Goal: Task Accomplishment & Management: Manage account settings

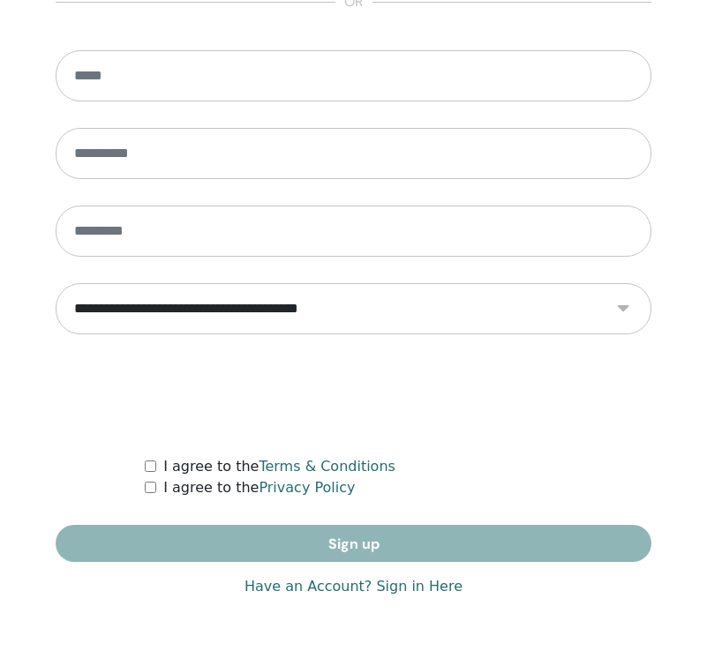
scroll to position [1043, 0]
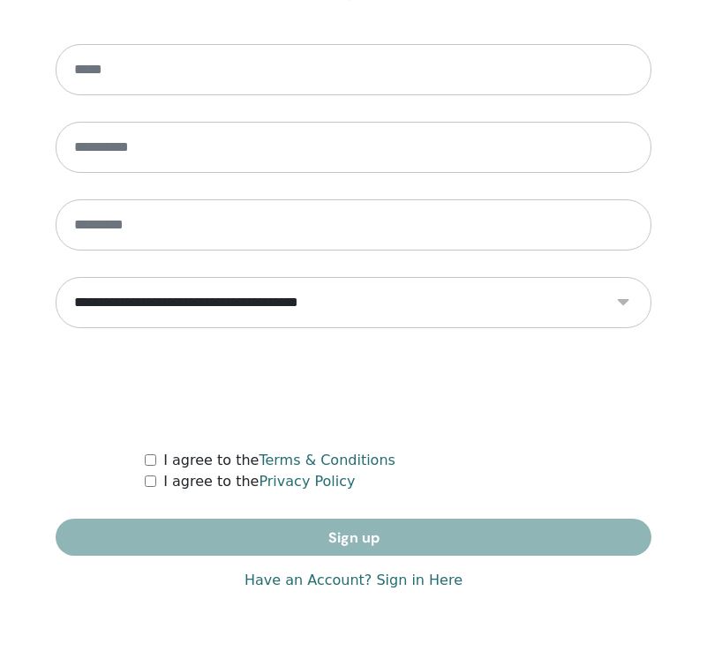
type input "**********"
click at [400, 586] on link "Have an Account? Sign in Here" at bounding box center [353, 580] width 218 height 21
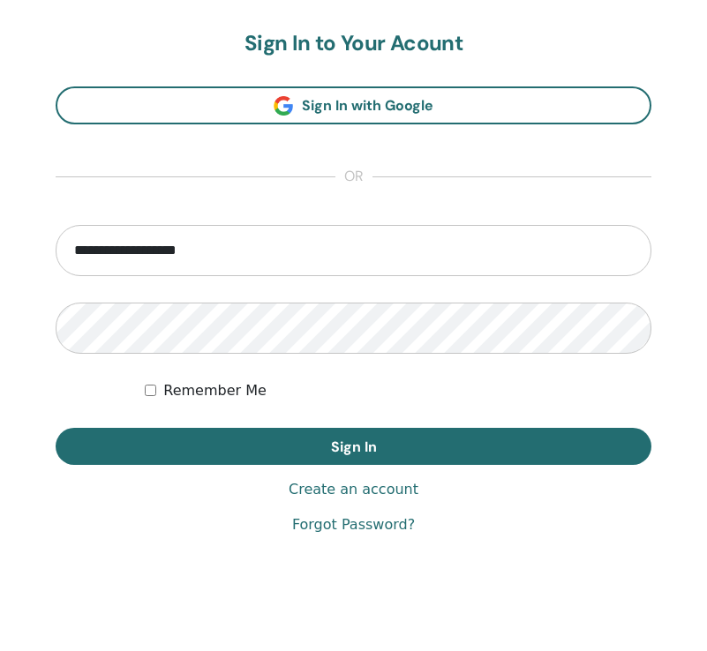
scroll to position [993, 0]
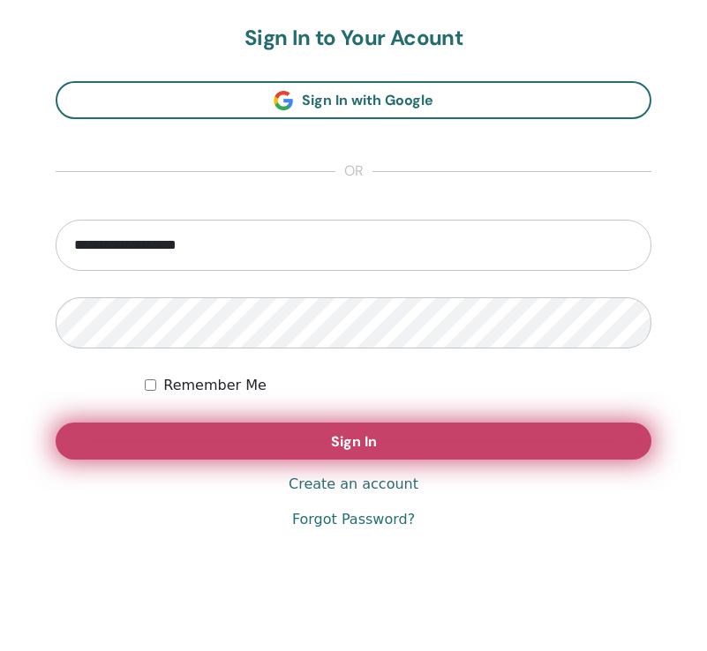
click at [349, 449] on span "Sign In" at bounding box center [354, 441] width 46 height 19
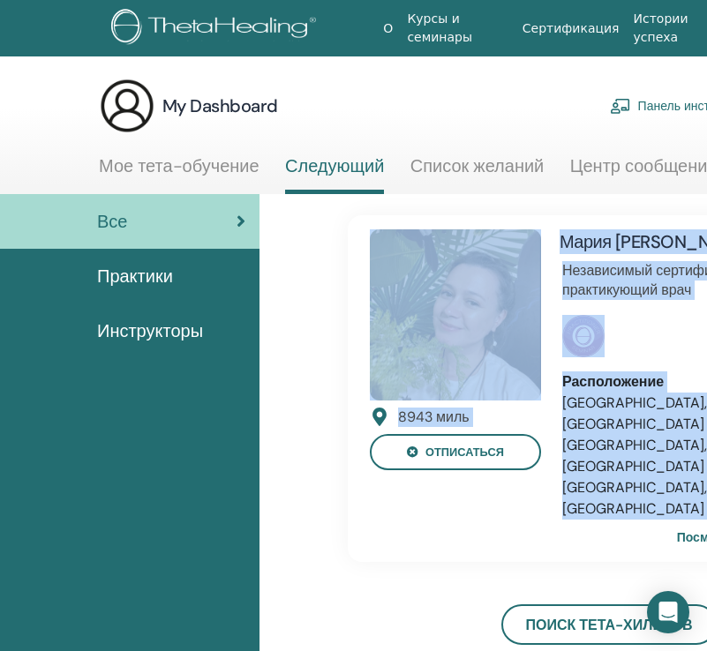
drag, startPoint x: 471, startPoint y: 552, endPoint x: 27, endPoint y: 550, distance: 443.9
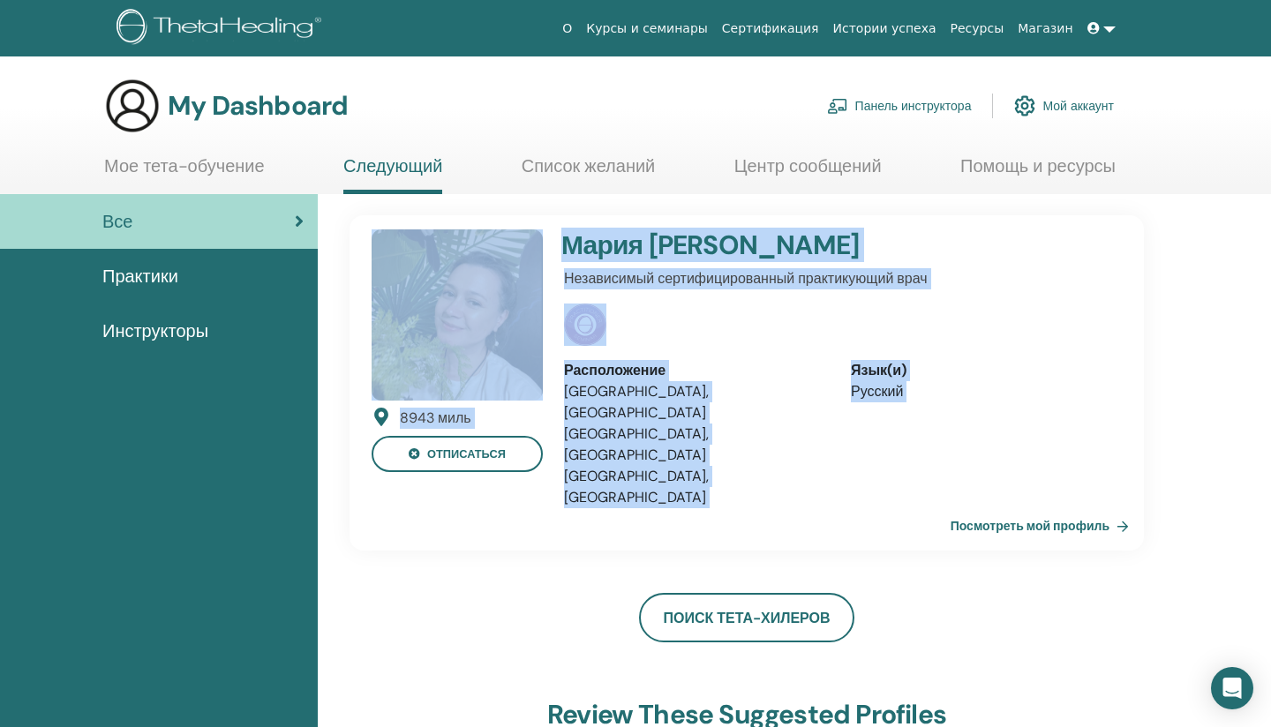
drag, startPoint x: 1269, startPoint y: 336, endPoint x: 1233, endPoint y: 335, distance: 36.2
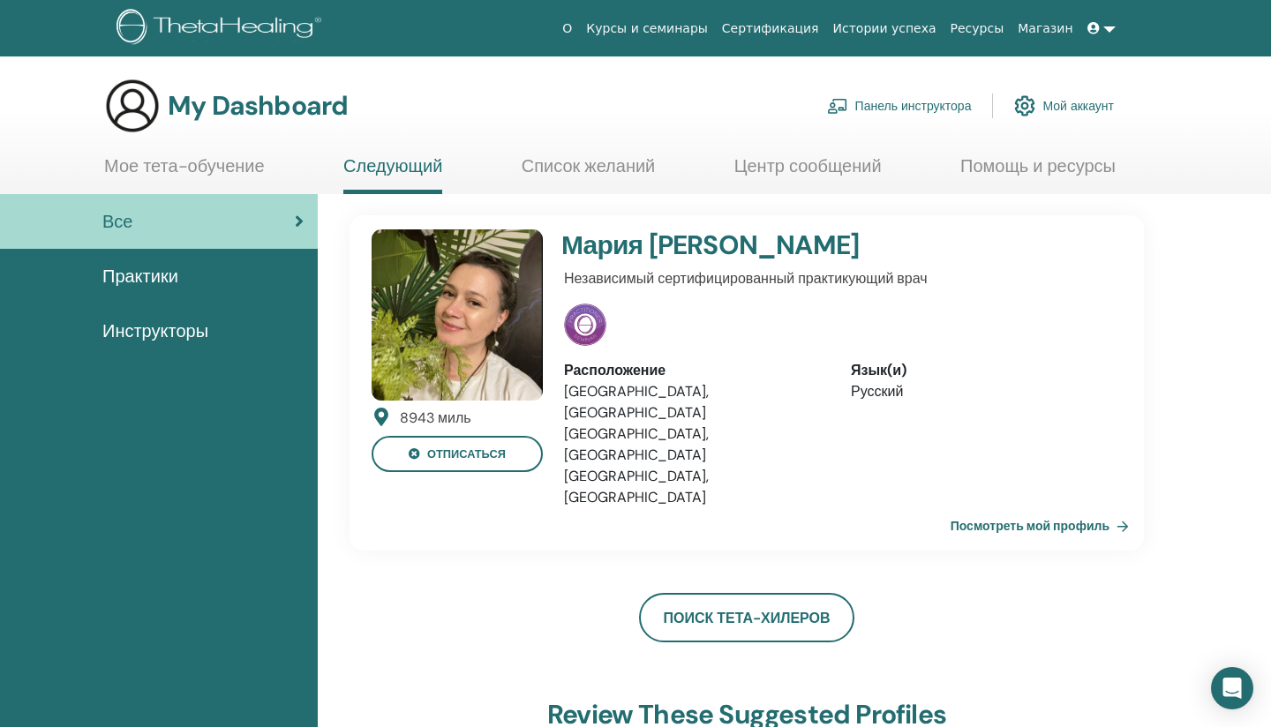
click at [680, 26] on link "Курсы и семинары" at bounding box center [647, 28] width 136 height 33
click at [162, 284] on span "Практики" at bounding box center [140, 276] width 76 height 26
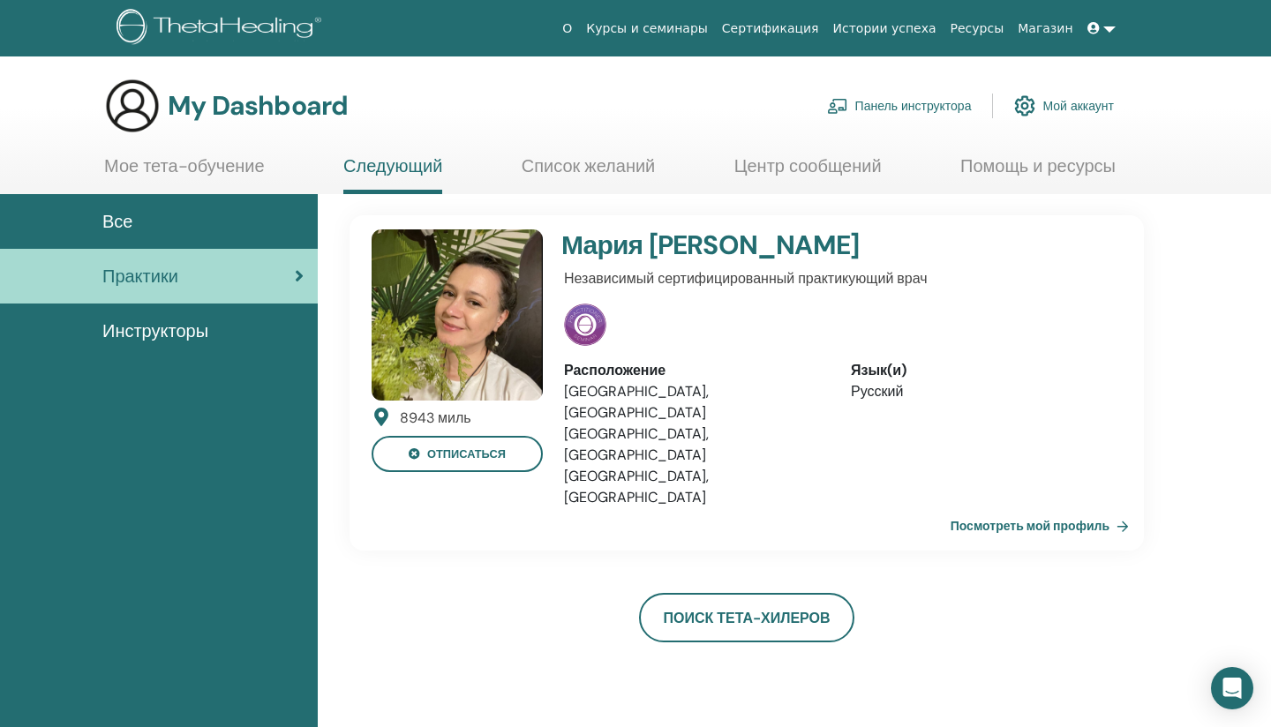
click at [170, 331] on span "Инструкторы" at bounding box center [155, 331] width 106 height 26
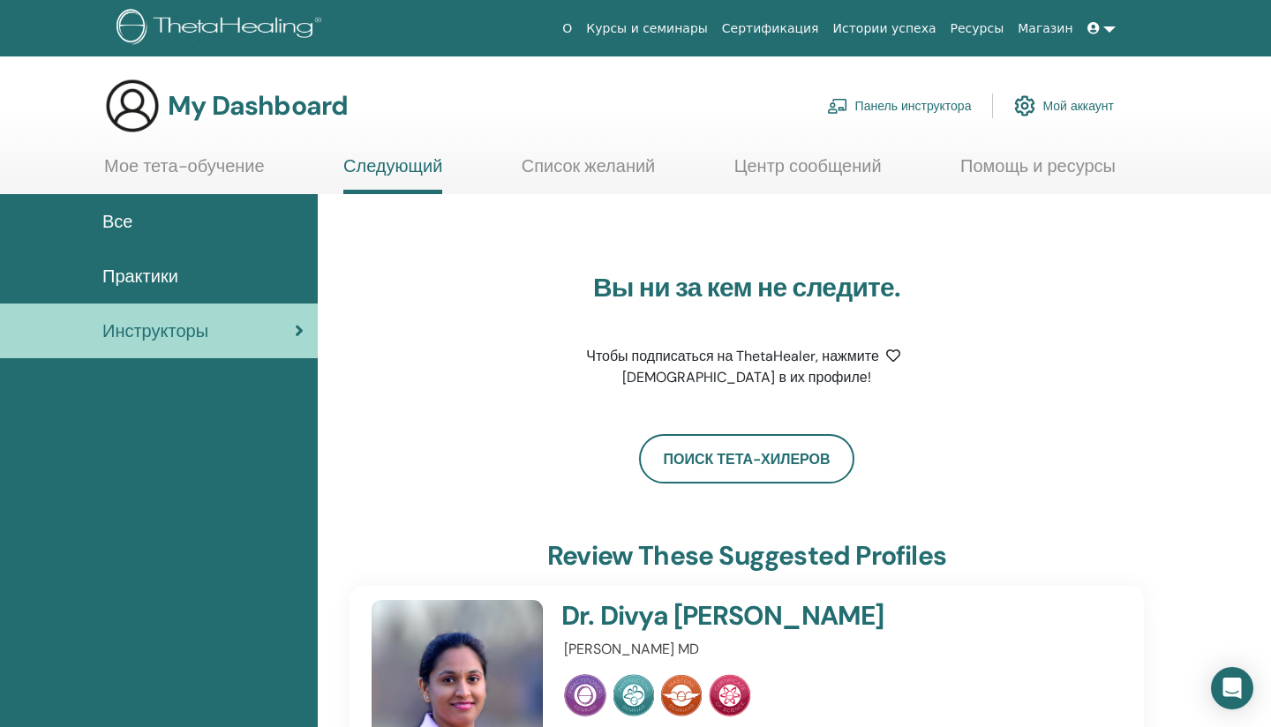
click at [177, 283] on span "Практики" at bounding box center [140, 276] width 76 height 26
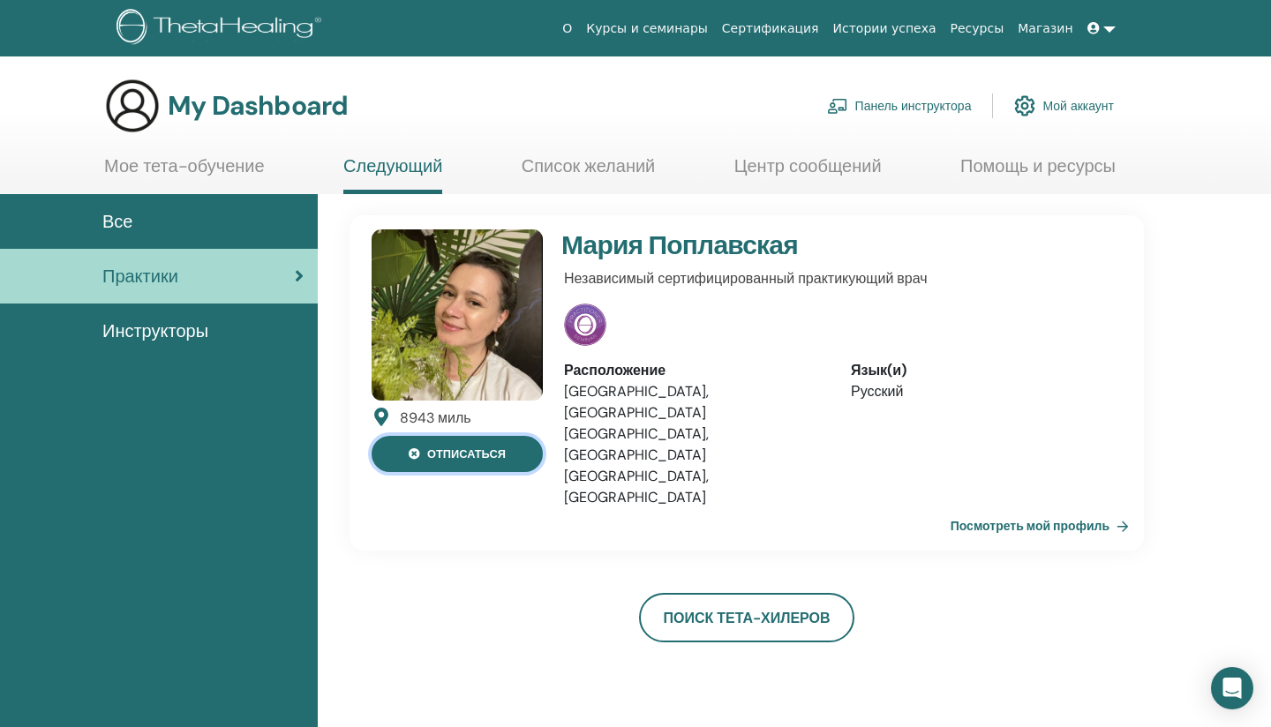
click at [471, 455] on button "отписаться" at bounding box center [457, 454] width 171 height 36
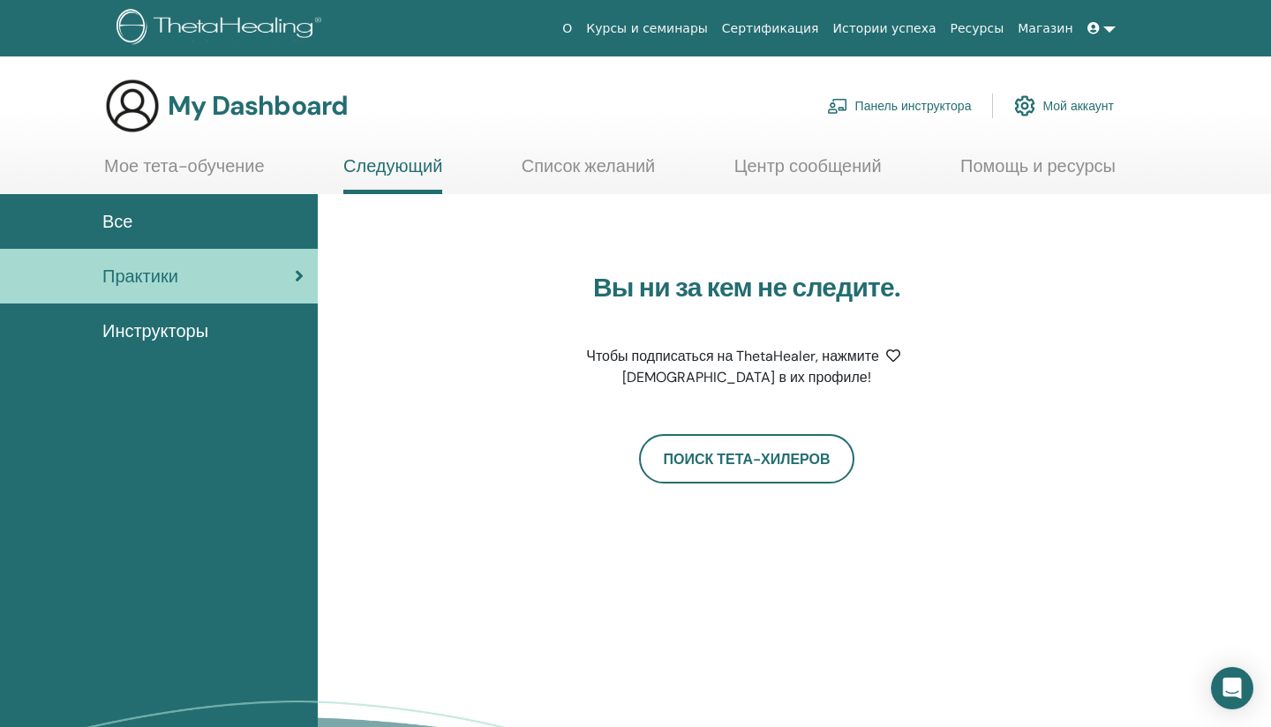
click at [631, 171] on link "Список желаний" at bounding box center [589, 172] width 134 height 34
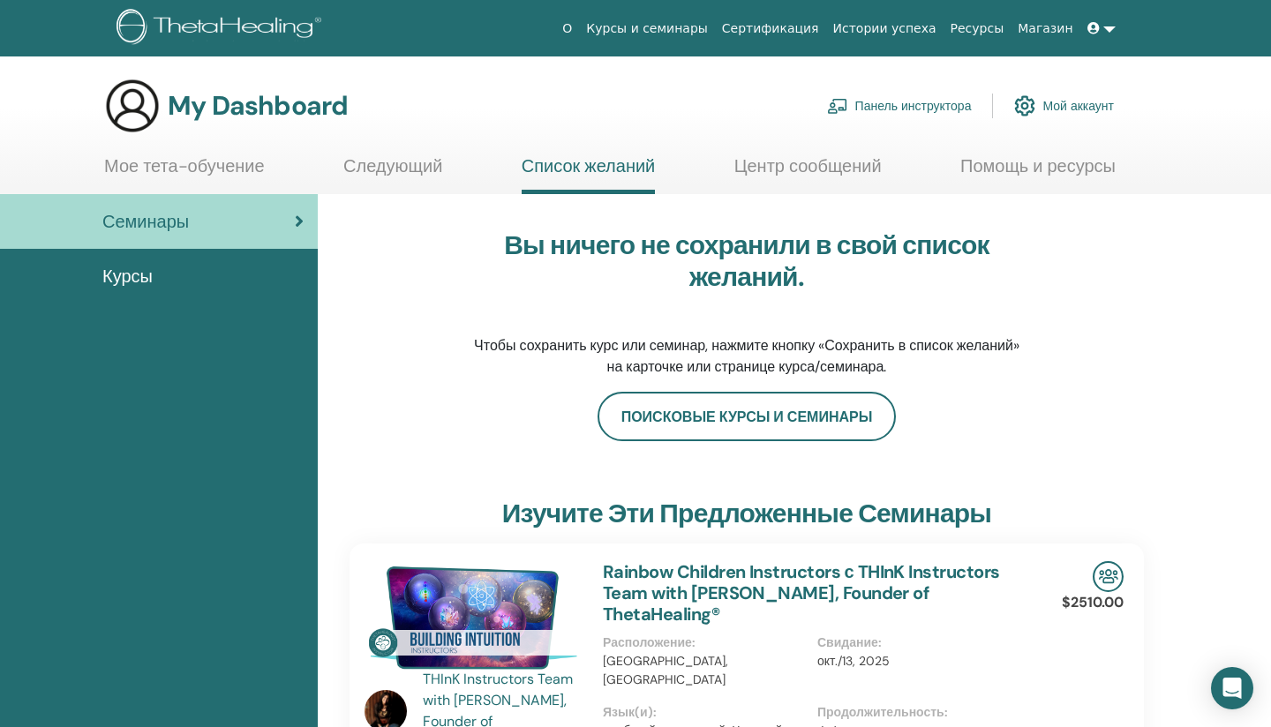
click at [213, 171] on link "Мое тета-обучение" at bounding box center [184, 172] width 161 height 34
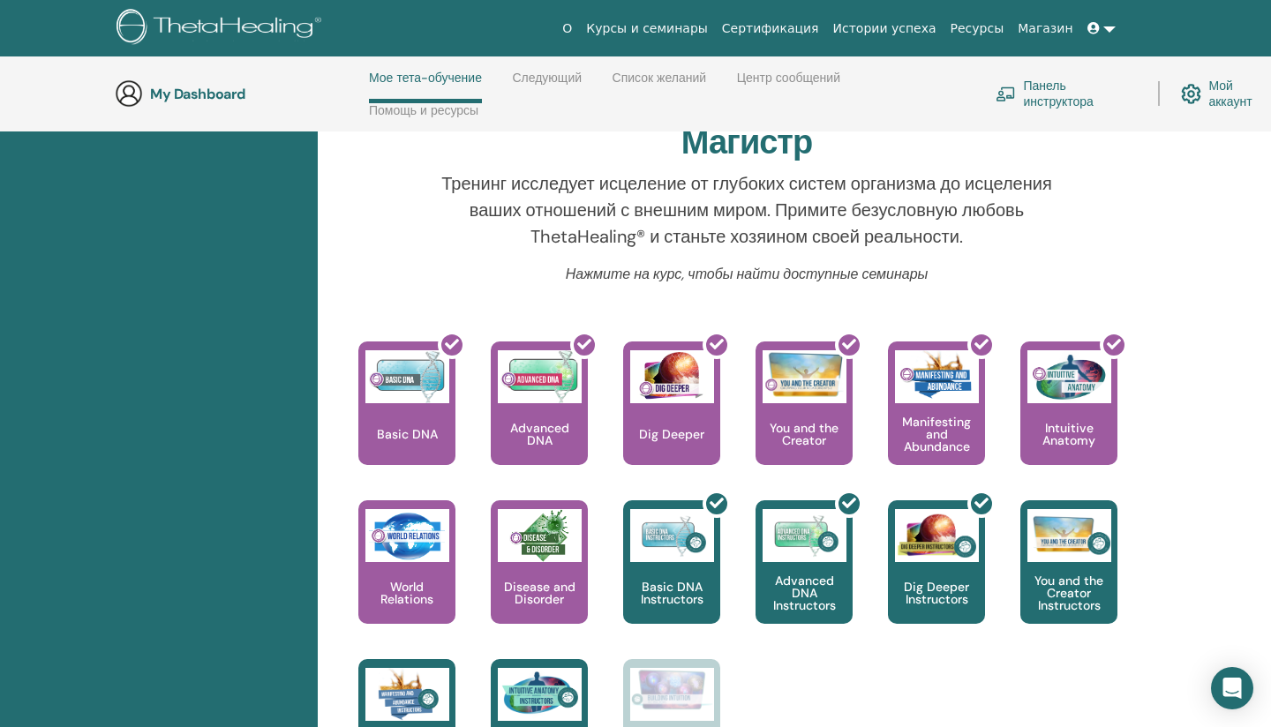
scroll to position [586, 4]
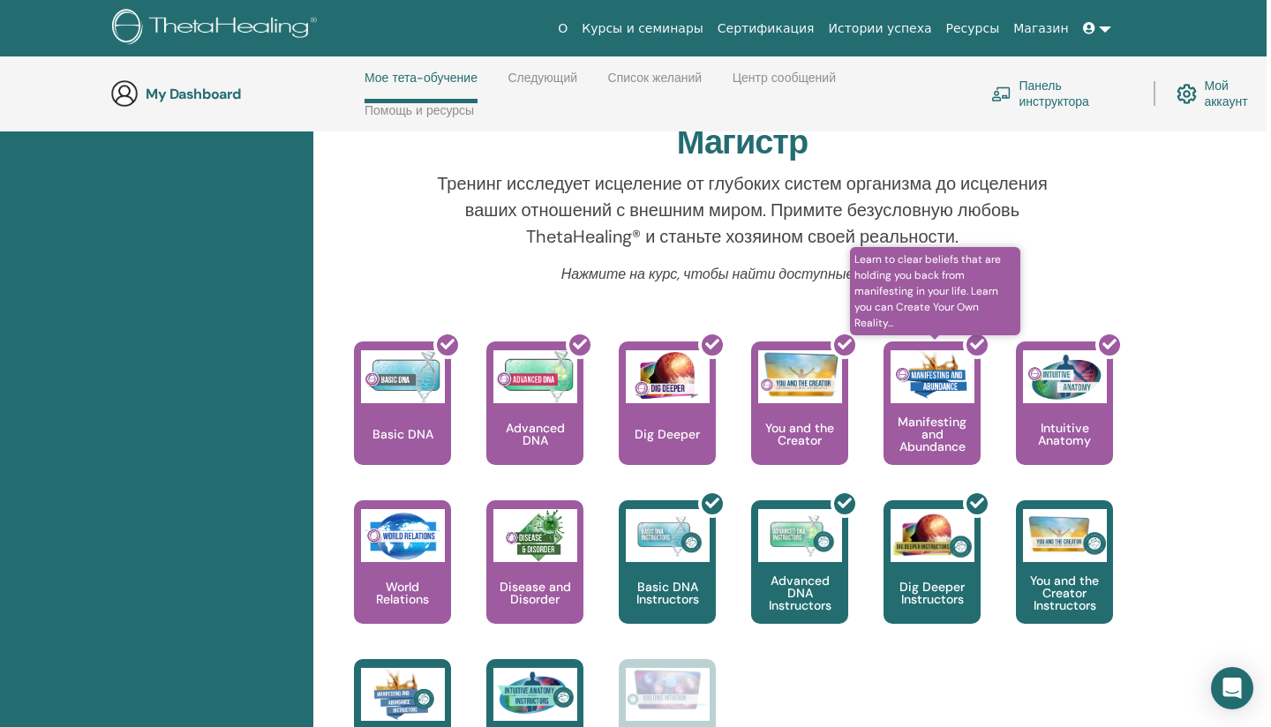
click at [936, 433] on div at bounding box center [942, 410] width 97 height 159
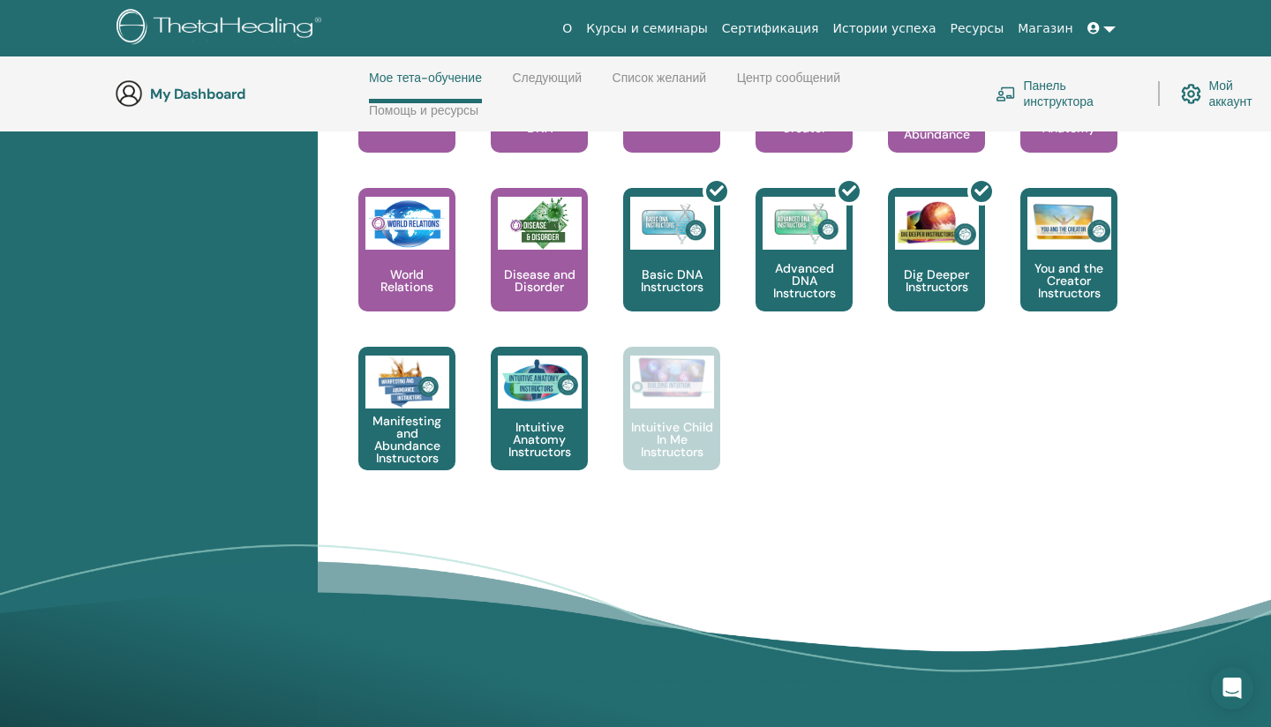
scroll to position [901, 0]
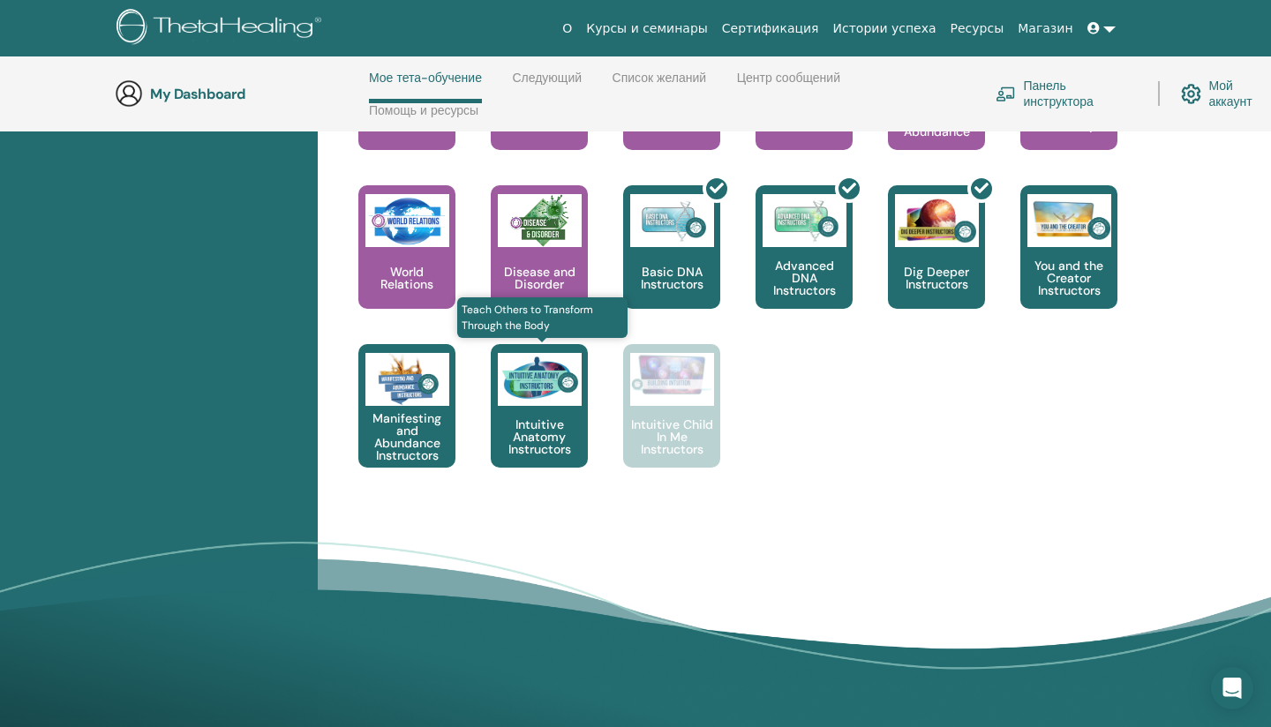
click at [524, 440] on p "Intuitive Anatomy Instructors" at bounding box center [539, 436] width 97 height 37
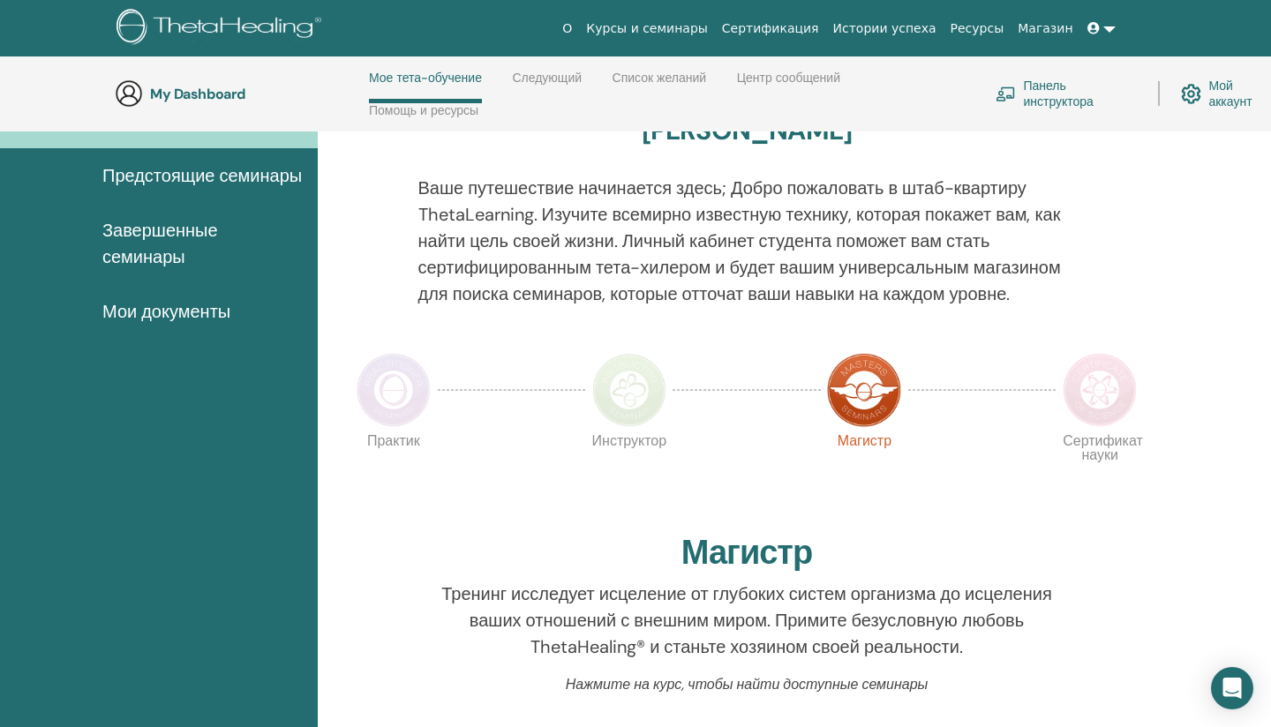
scroll to position [175, 0]
click at [127, 271] on span "Завершенные семинары" at bounding box center [202, 244] width 201 height 53
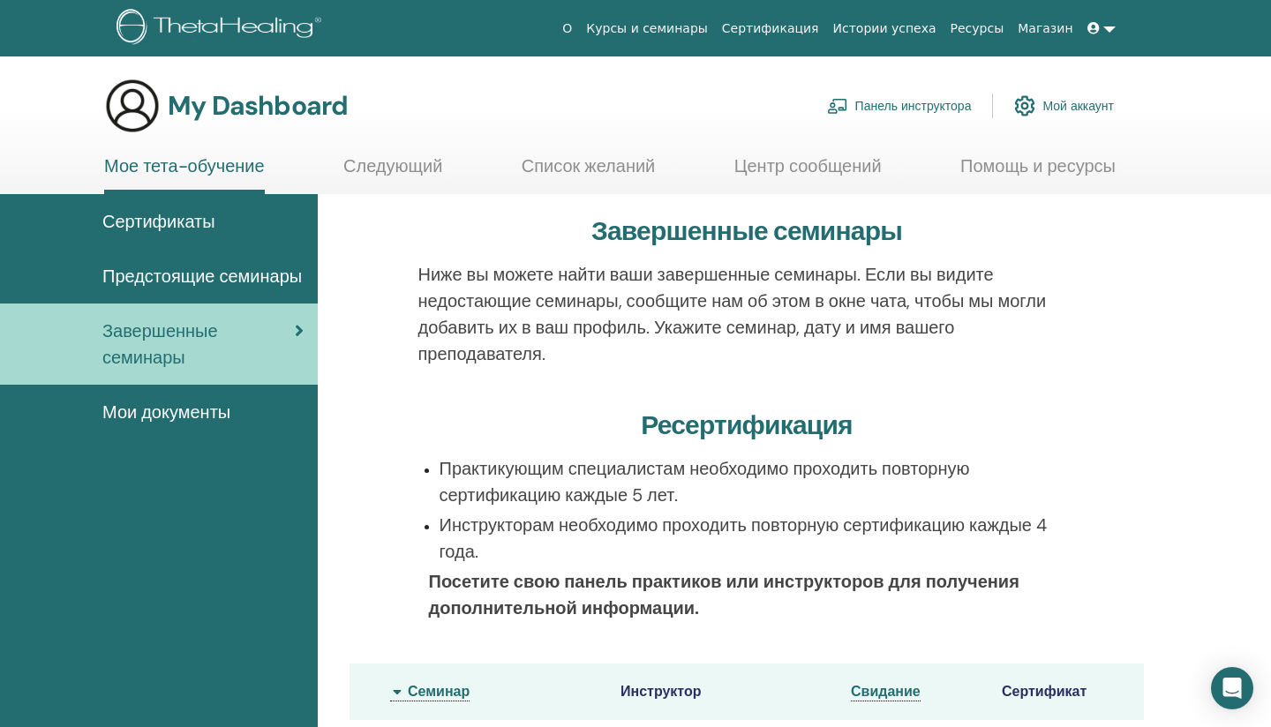
click at [243, 425] on div "Мои документы" at bounding box center [158, 412] width 289 height 26
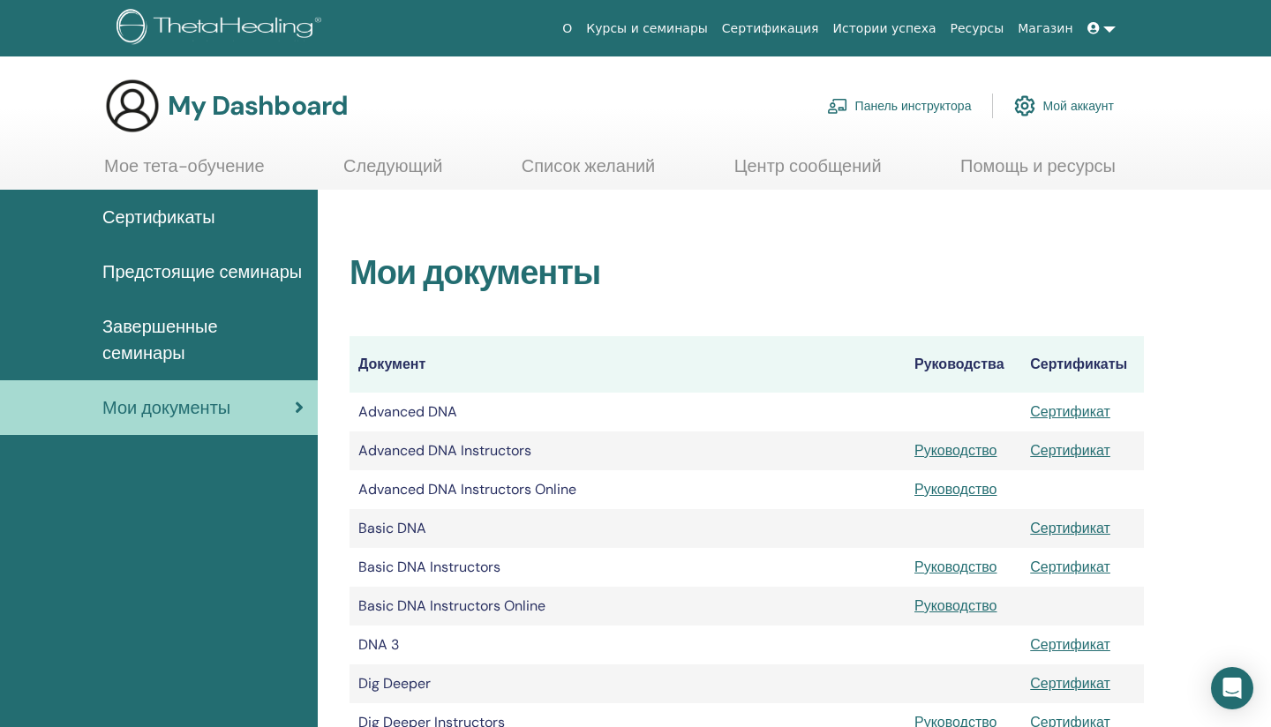
click at [906, 109] on link "Панель инструктора" at bounding box center [899, 105] width 145 height 39
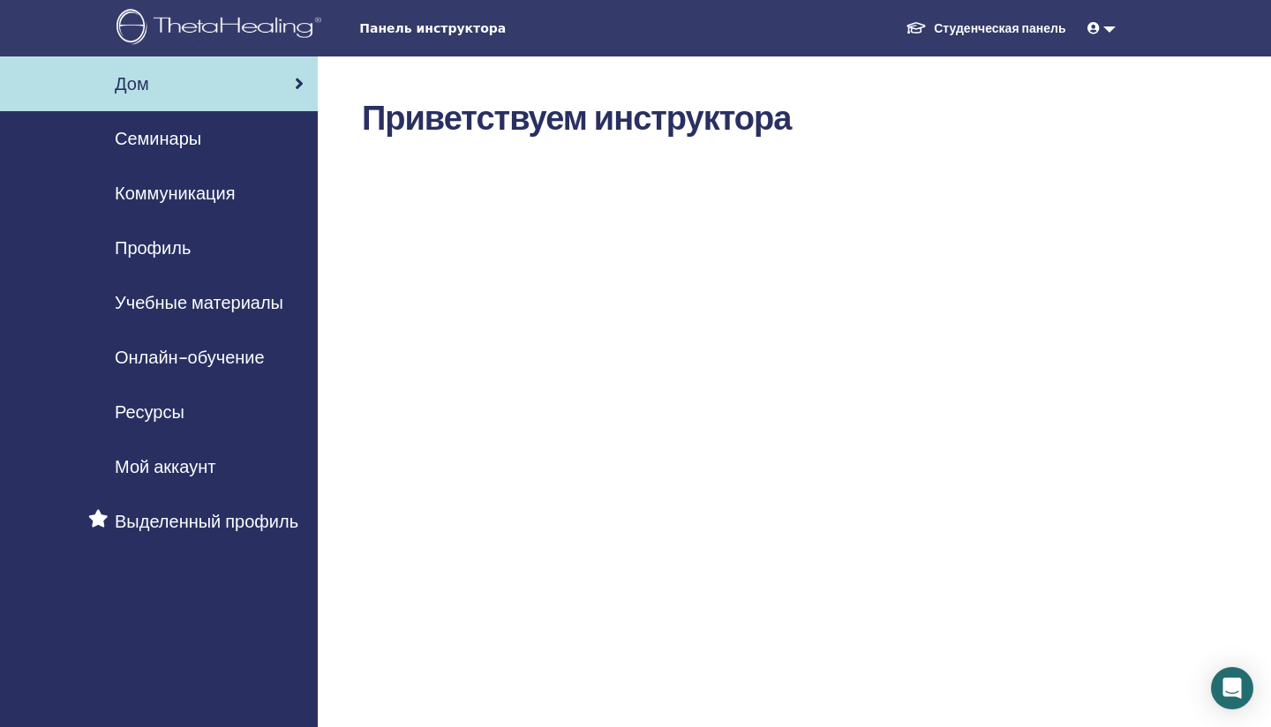
click at [238, 134] on div "Семинары" at bounding box center [158, 138] width 289 height 26
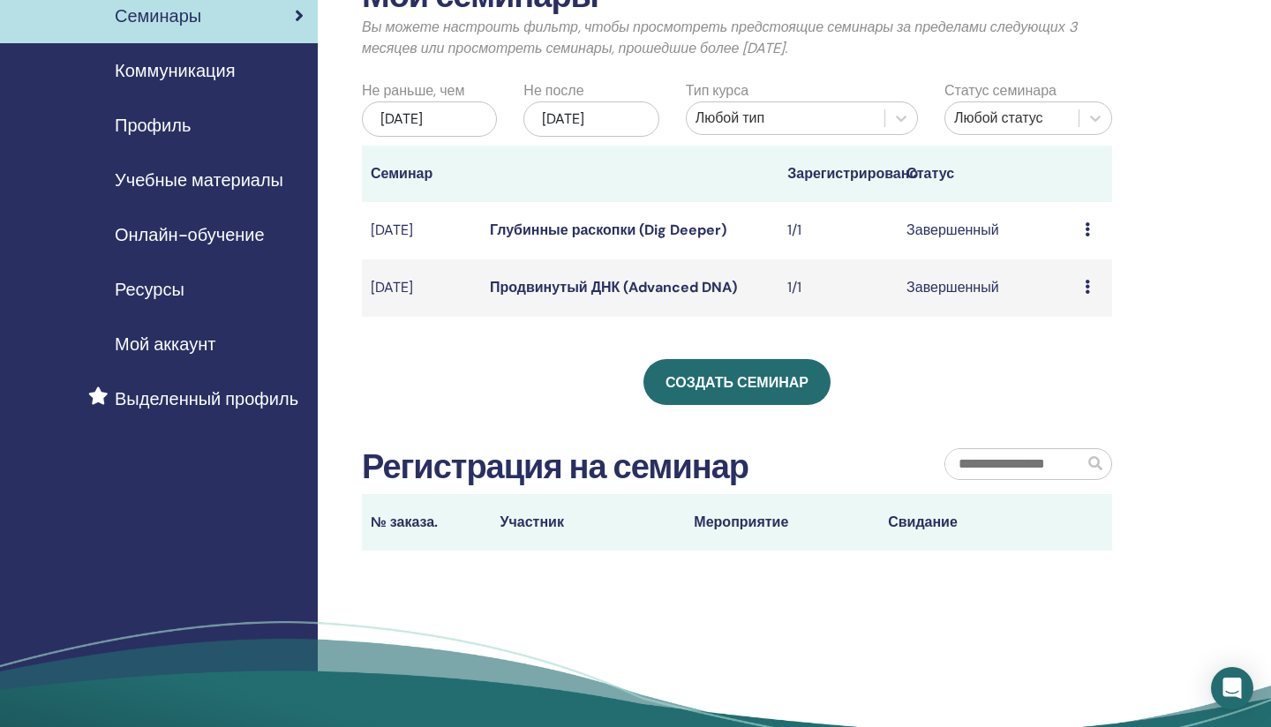
scroll to position [115, 0]
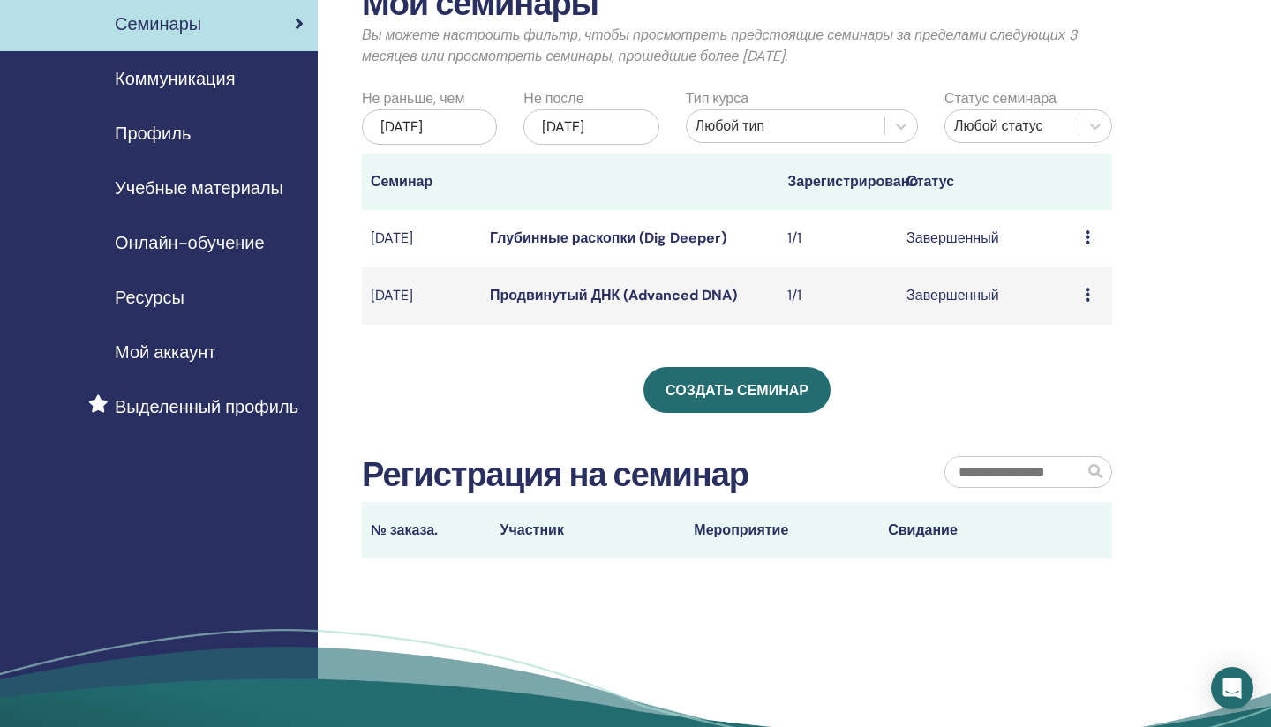
click at [158, 141] on span "Профиль" at bounding box center [153, 133] width 76 height 26
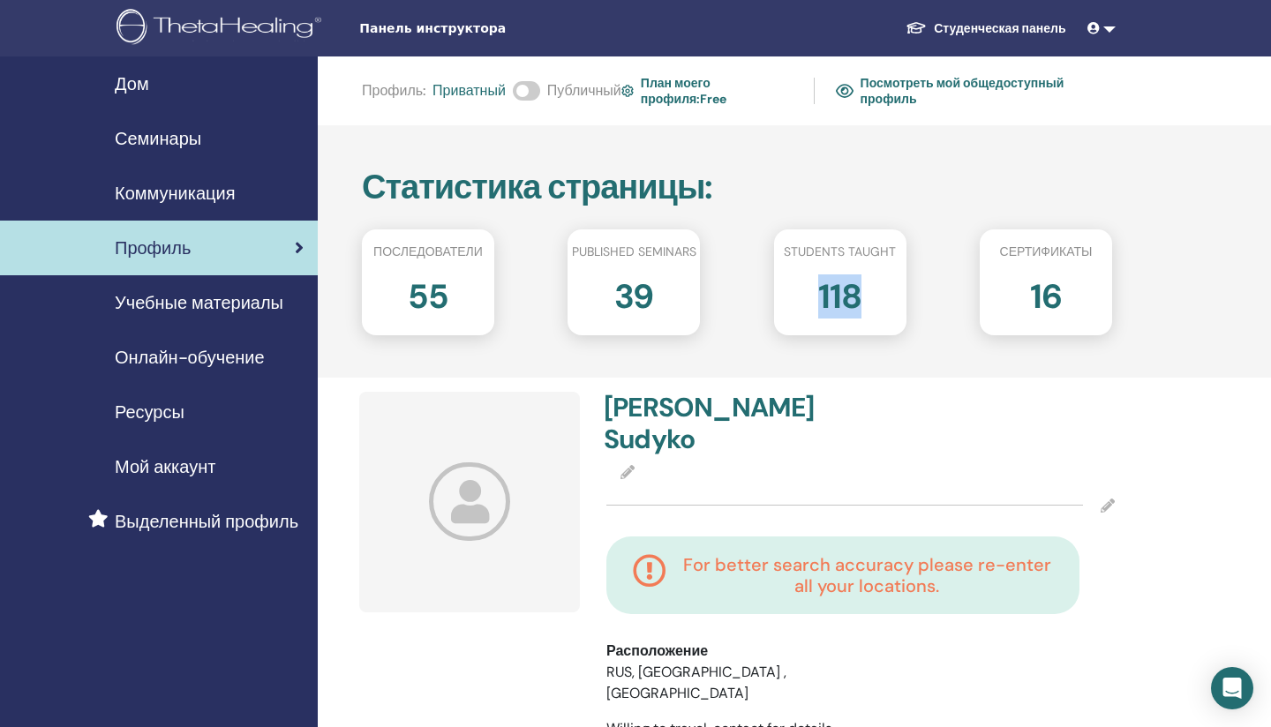
drag, startPoint x: 818, startPoint y: 294, endPoint x: 868, endPoint y: 296, distance: 50.3
click at [868, 296] on div "118" at bounding box center [840, 303] width 159 height 71
click at [919, 301] on div "118" at bounding box center [840, 303] width 159 height 71
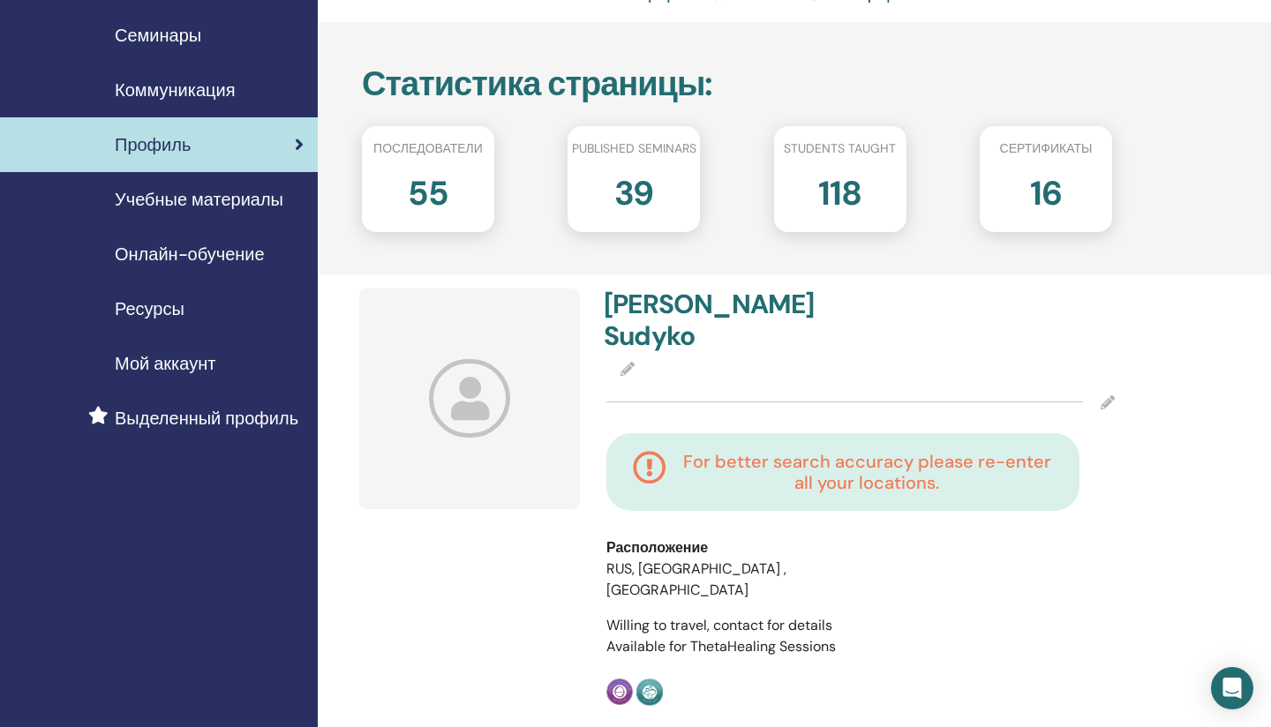
scroll to position [106, 0]
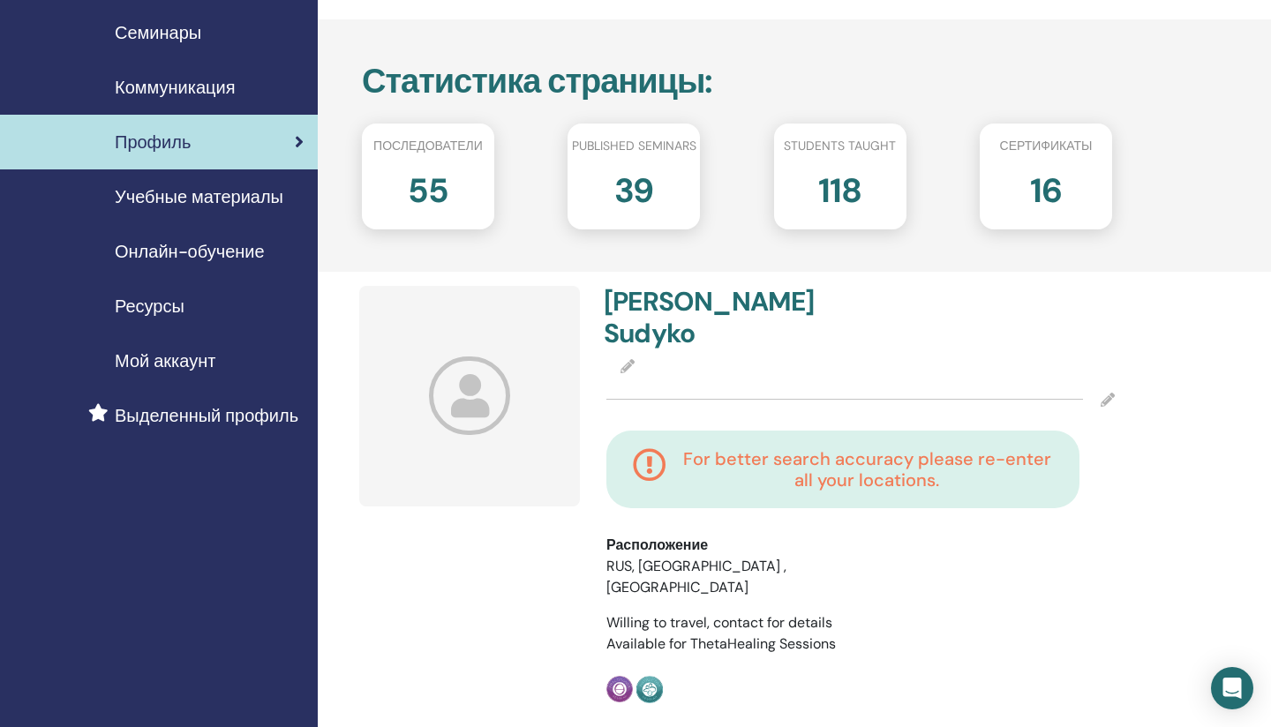
click at [470, 390] on icon at bounding box center [470, 396] width 82 height 79
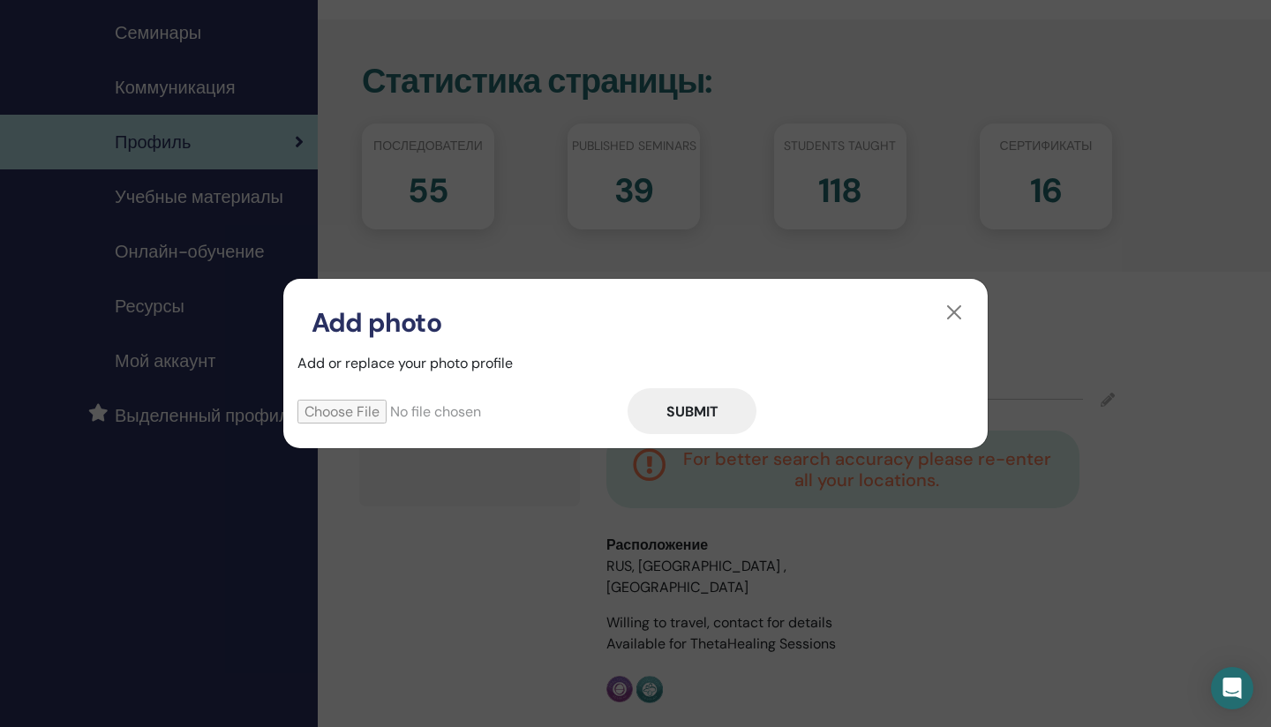
click at [385, 410] on input "file" at bounding box center [462, 412] width 330 height 24
type input "**********"
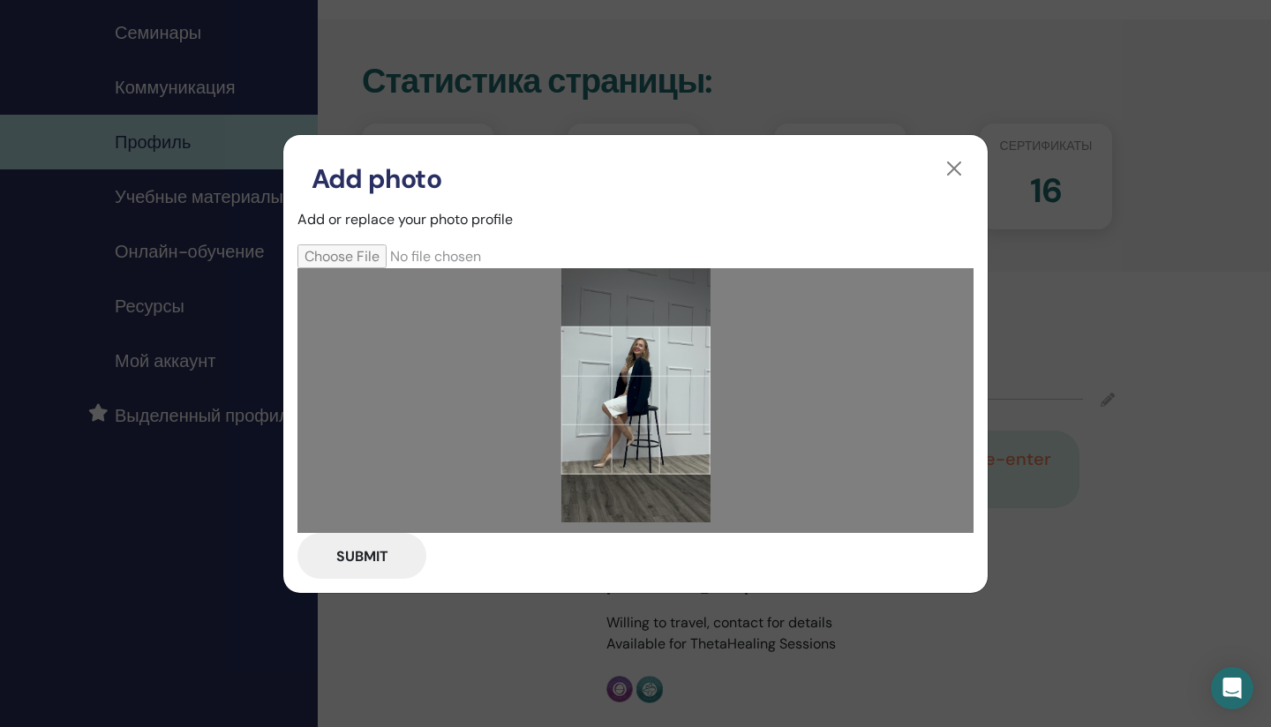
click at [657, 417] on div at bounding box center [635, 400] width 149 height 149
click at [357, 561] on button "Submit" at bounding box center [361, 556] width 129 height 46
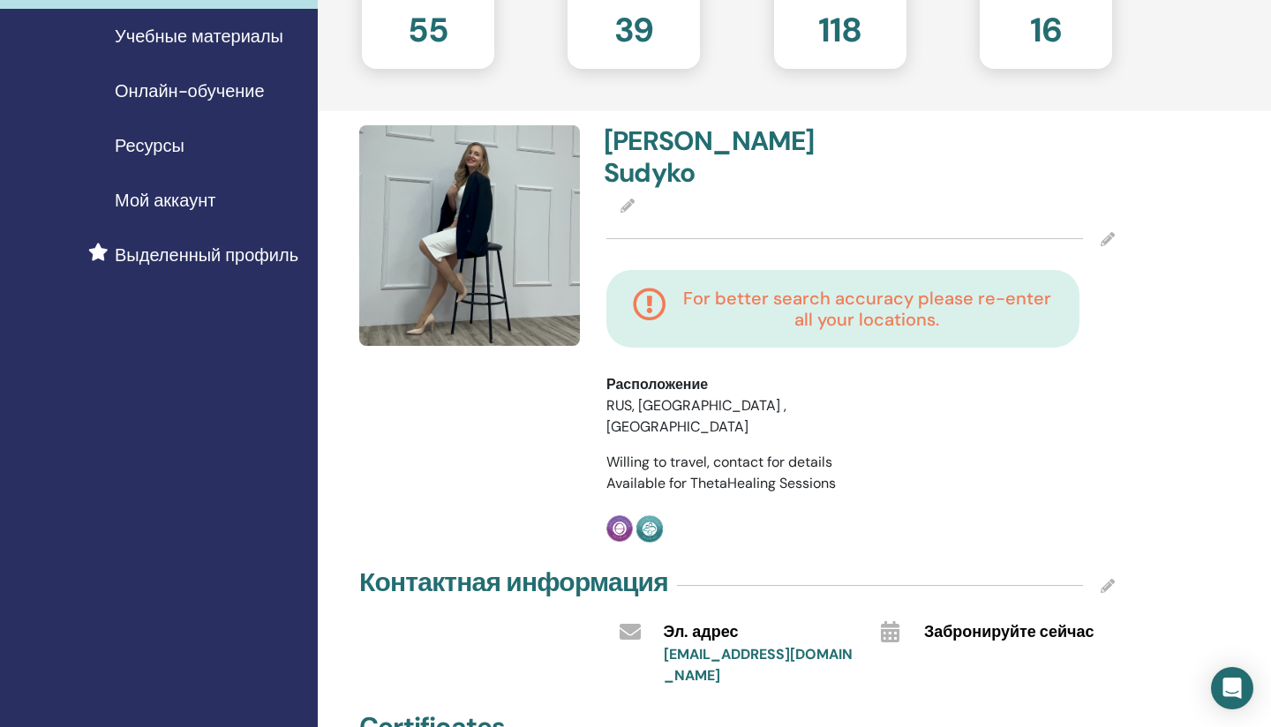
scroll to position [268, 0]
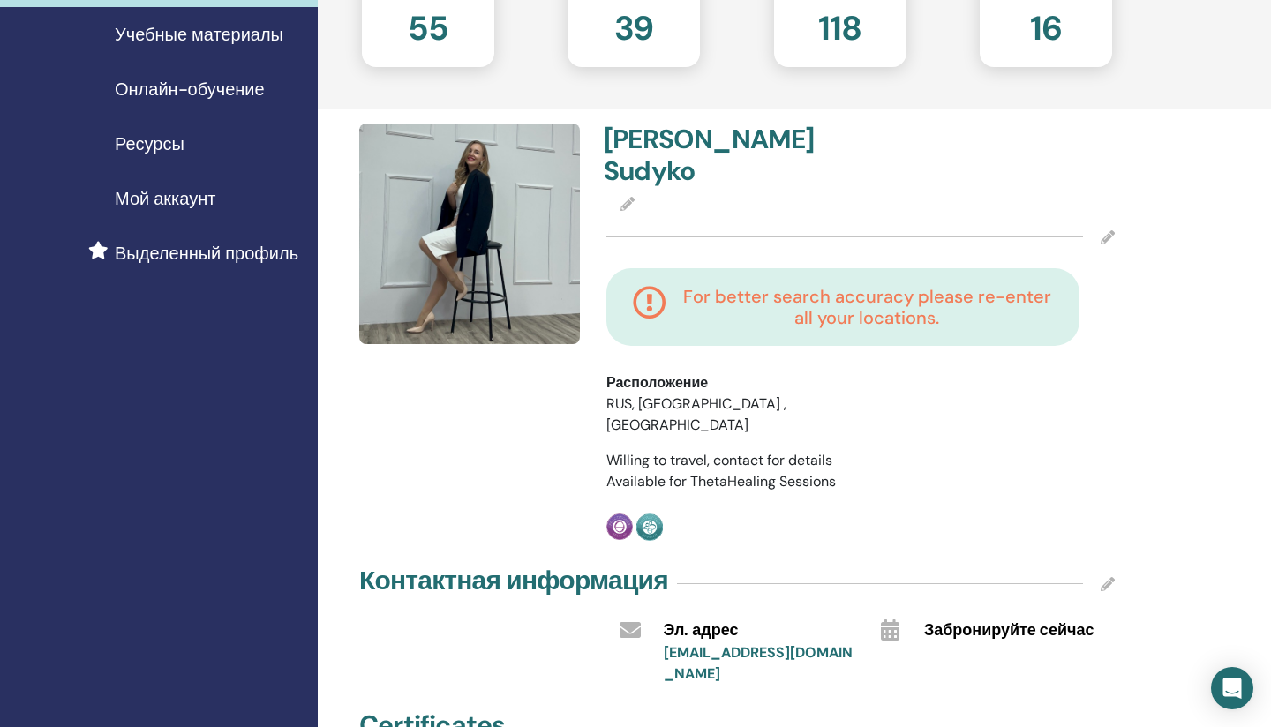
click at [847, 286] on h4 "For better search accuracy please re-enter all your locations." at bounding box center [866, 307] width 372 height 42
click at [653, 286] on icon at bounding box center [650, 307] width 34 height 42
click at [838, 286] on h4 "For better search accuracy please re-enter all your locations." at bounding box center [866, 307] width 372 height 42
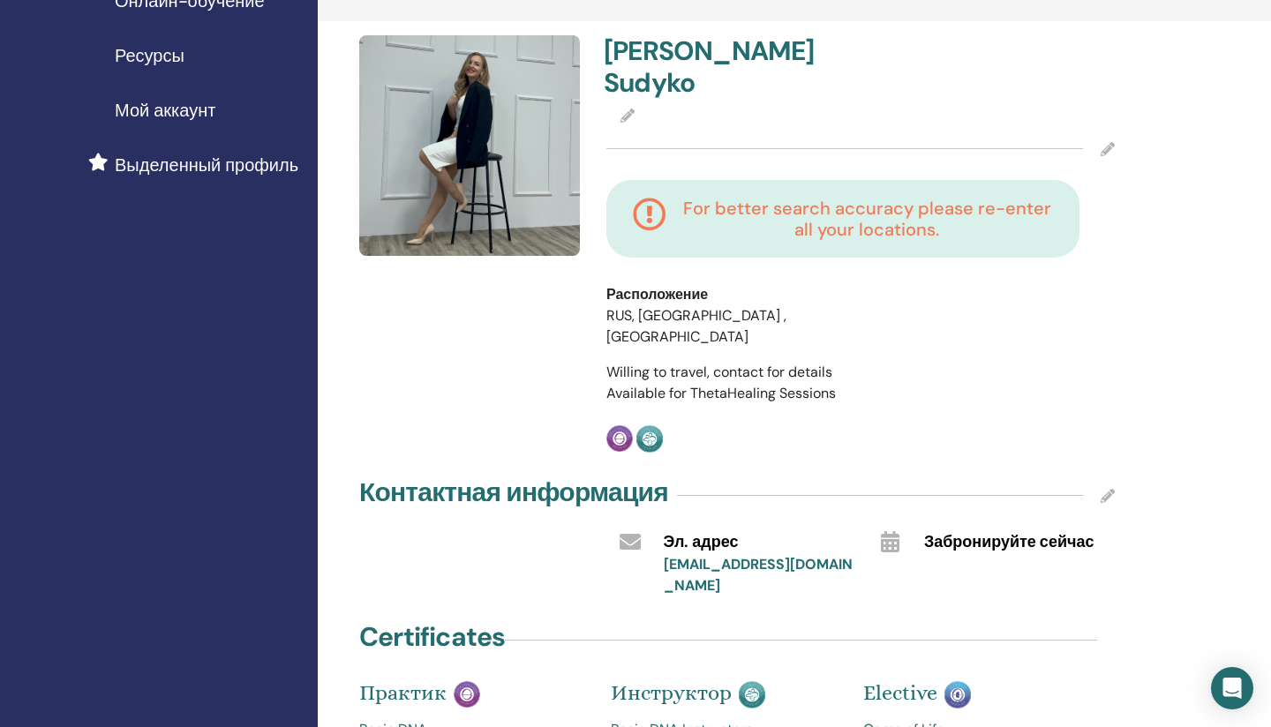
scroll to position [390, 0]
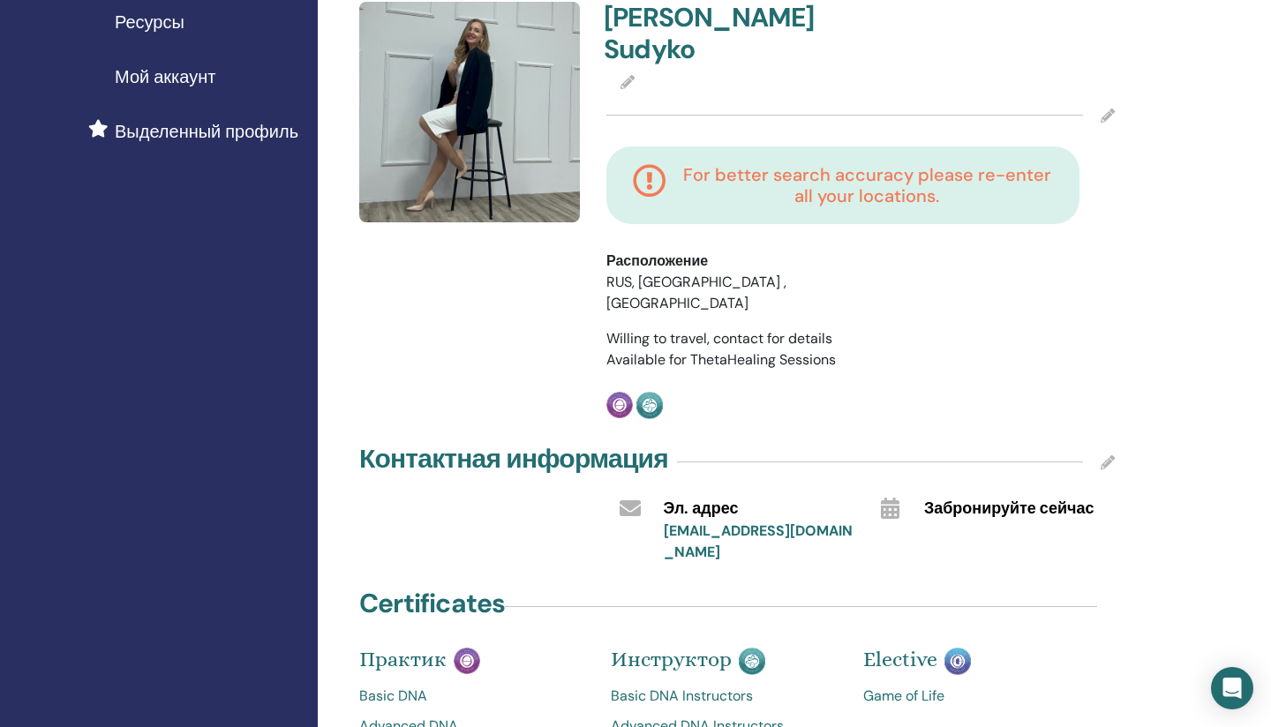
click at [1111, 455] on icon at bounding box center [1108, 462] width 14 height 14
click at [1015, 521] on div at bounding box center [1001, 541] width 181 height 41
click at [994, 533] on input "text" at bounding box center [1001, 545] width 154 height 25
click at [975, 498] on span "Забронируйте сейчас" at bounding box center [1009, 509] width 170 height 23
click at [1074, 466] on span "Отмена" at bounding box center [1072, 473] width 49 height 15
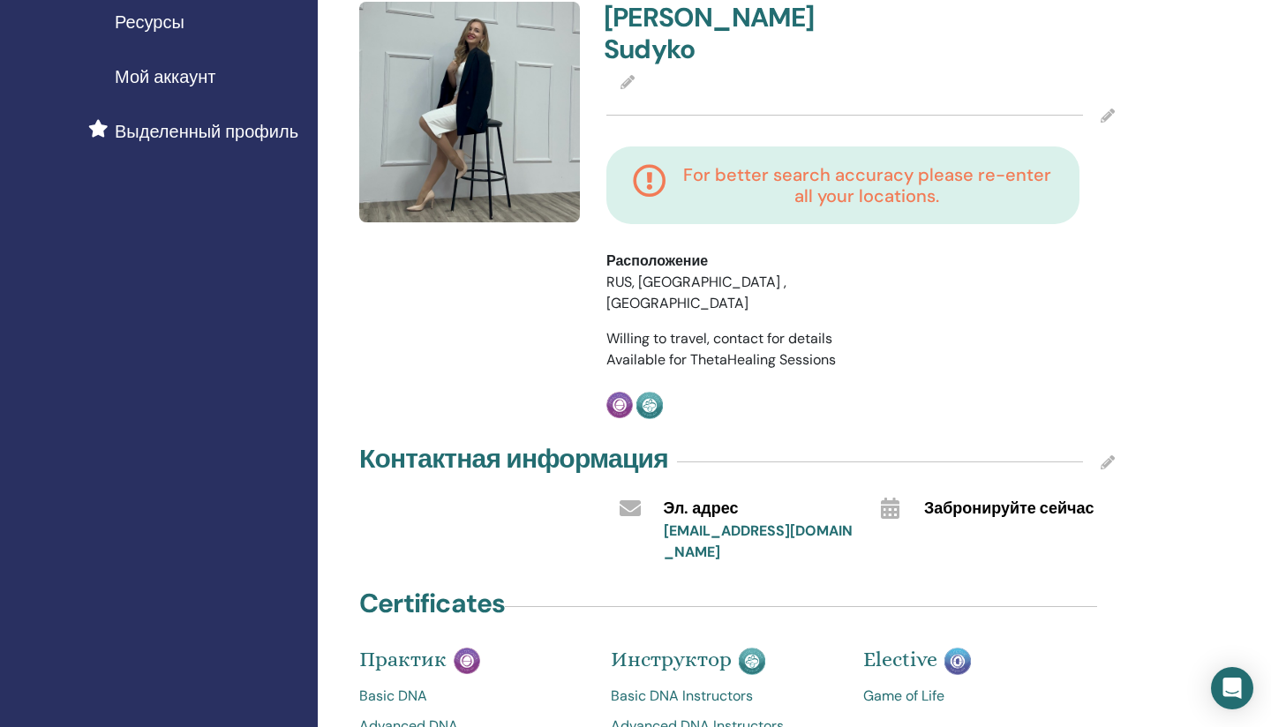
click at [1101, 455] on icon at bounding box center [1108, 462] width 14 height 14
click at [1101, 440] on div "Применить Отмена" at bounding box center [1077, 462] width 76 height 45
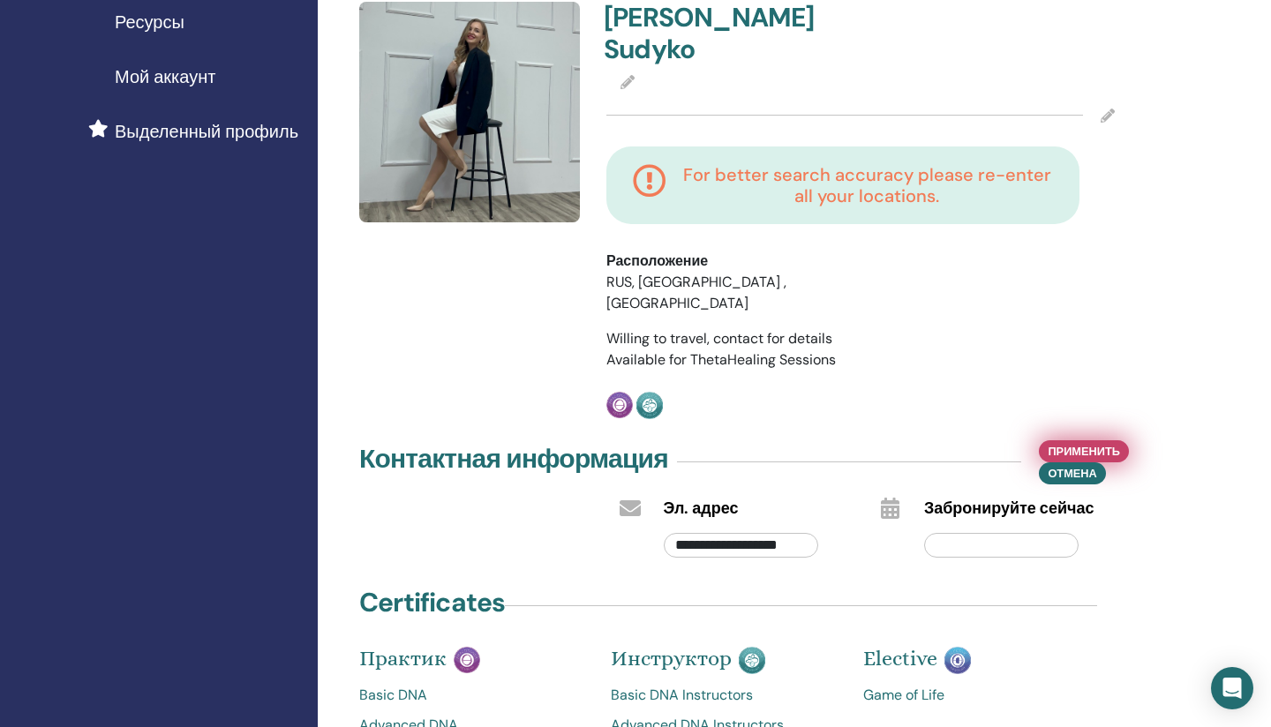
click at [1107, 442] on span "Применить" at bounding box center [1084, 451] width 72 height 19
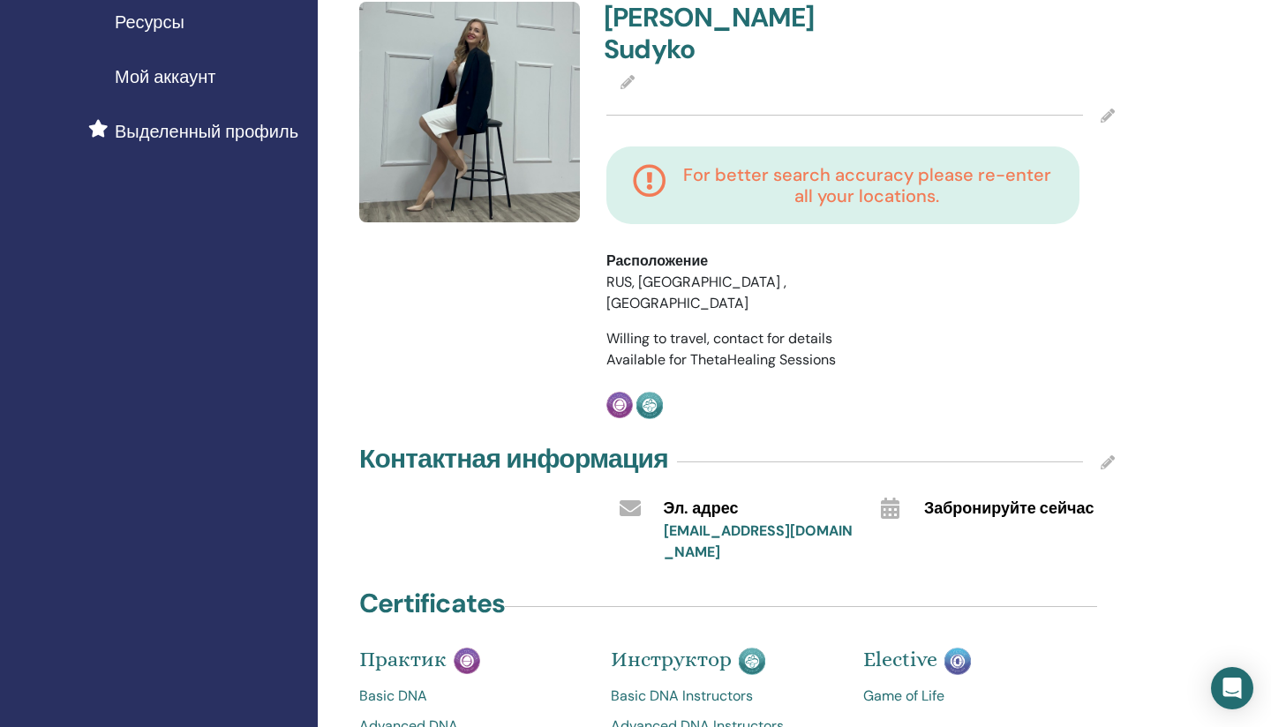
click at [1112, 109] on icon at bounding box center [1108, 116] width 14 height 14
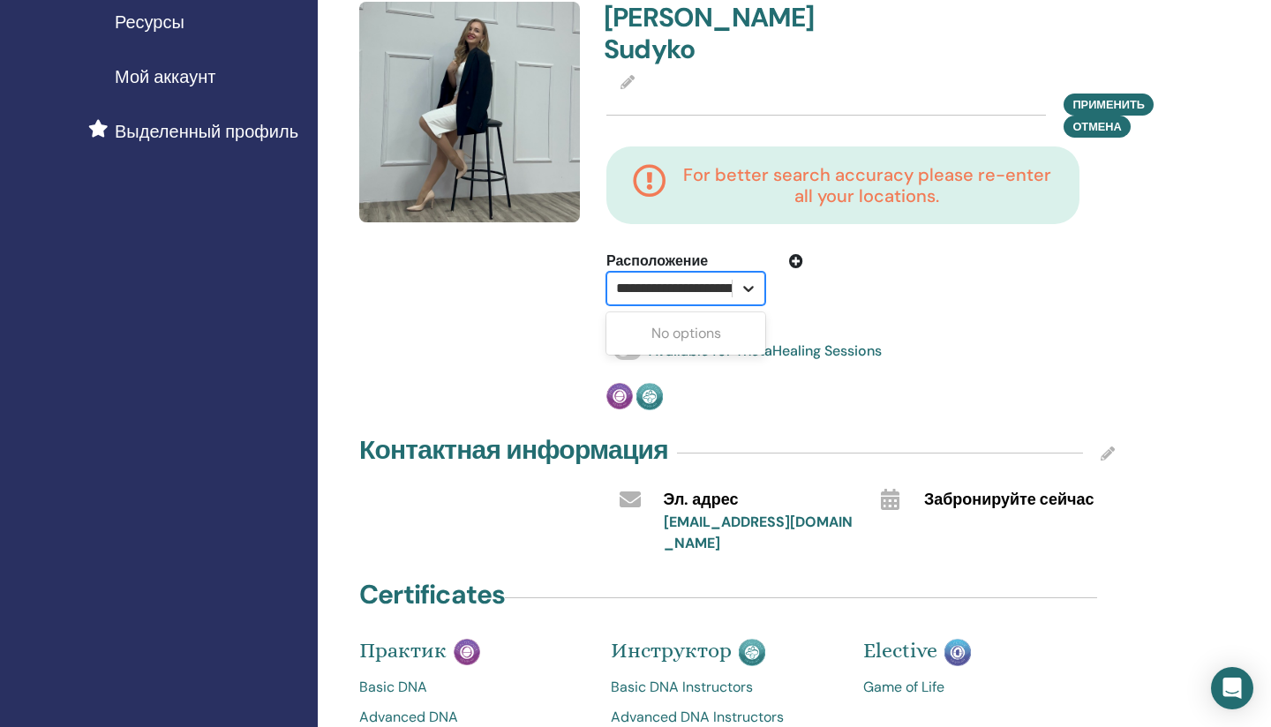
scroll to position [0, 85]
click at [752, 280] on icon at bounding box center [749, 289] width 18 height 18
drag, startPoint x: 720, startPoint y: 256, endPoint x: 341, endPoint y: 252, distance: 379.5
click at [342, 253] on div "**********" at bounding box center [794, 481] width 953 height 1630
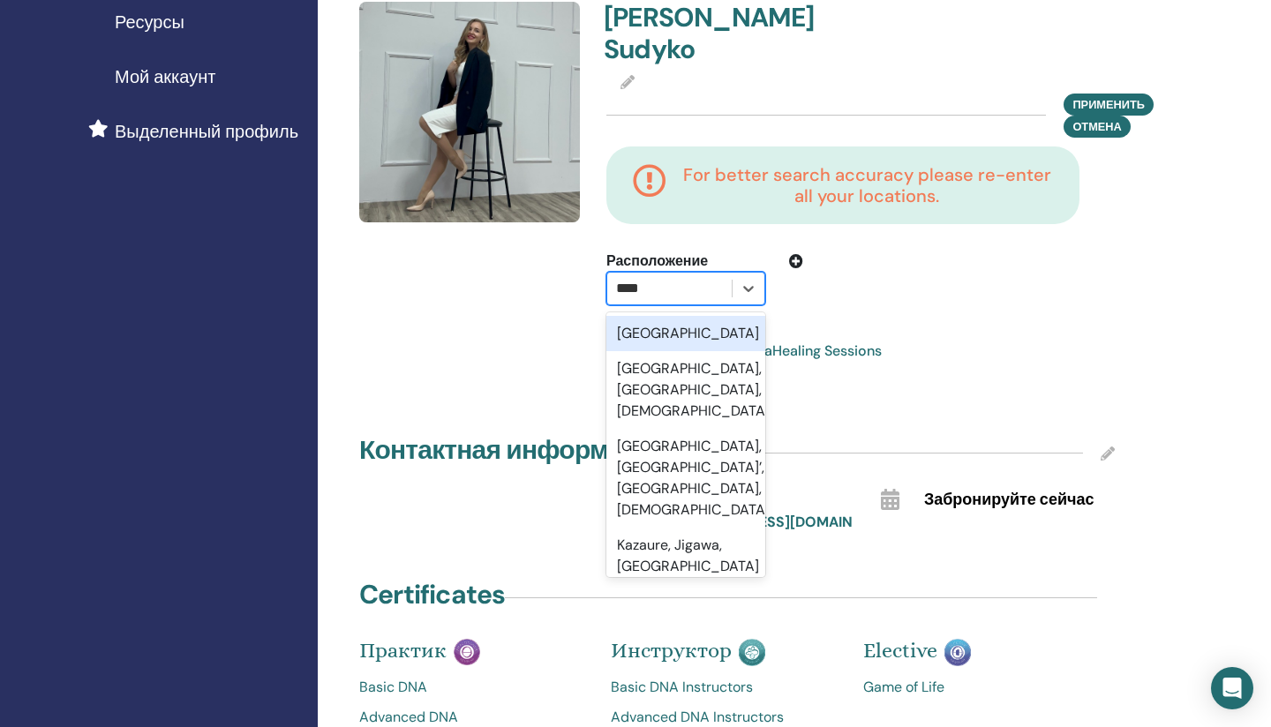
type input "*****"
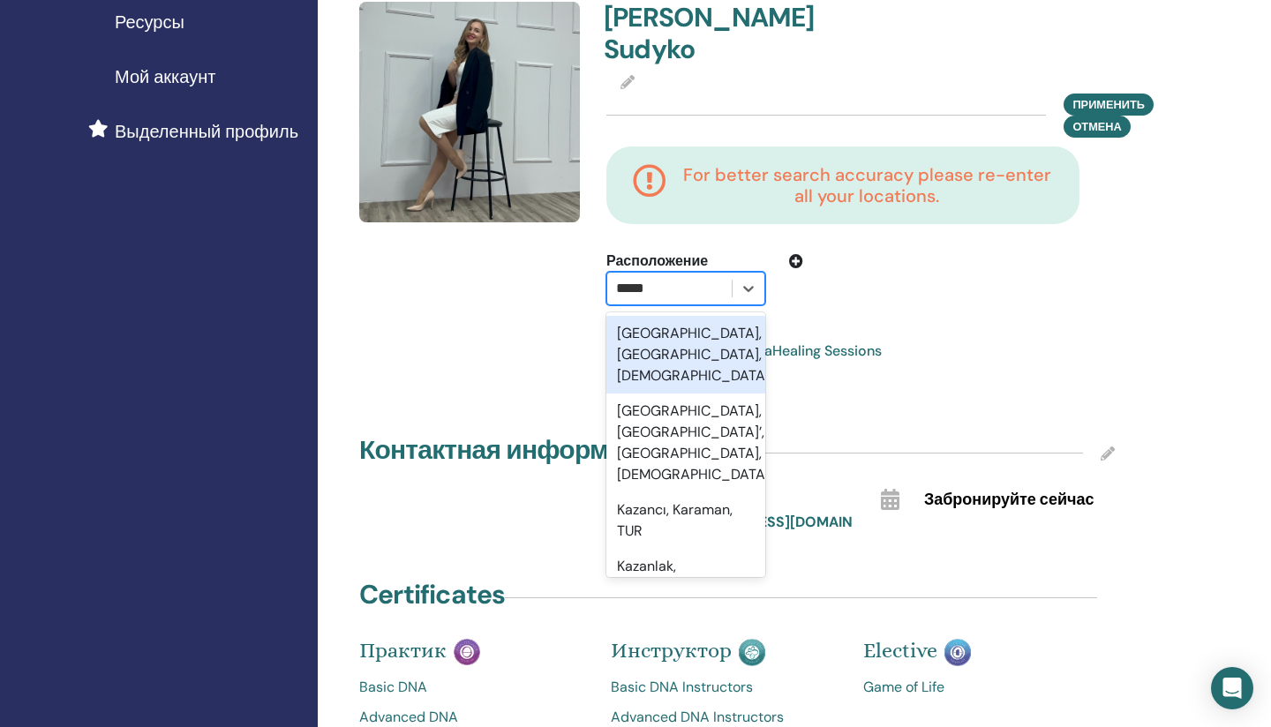
click at [738, 316] on div "[GEOGRAPHIC_DATA], [GEOGRAPHIC_DATA], [DEMOGRAPHIC_DATA]" at bounding box center [685, 355] width 159 height 78
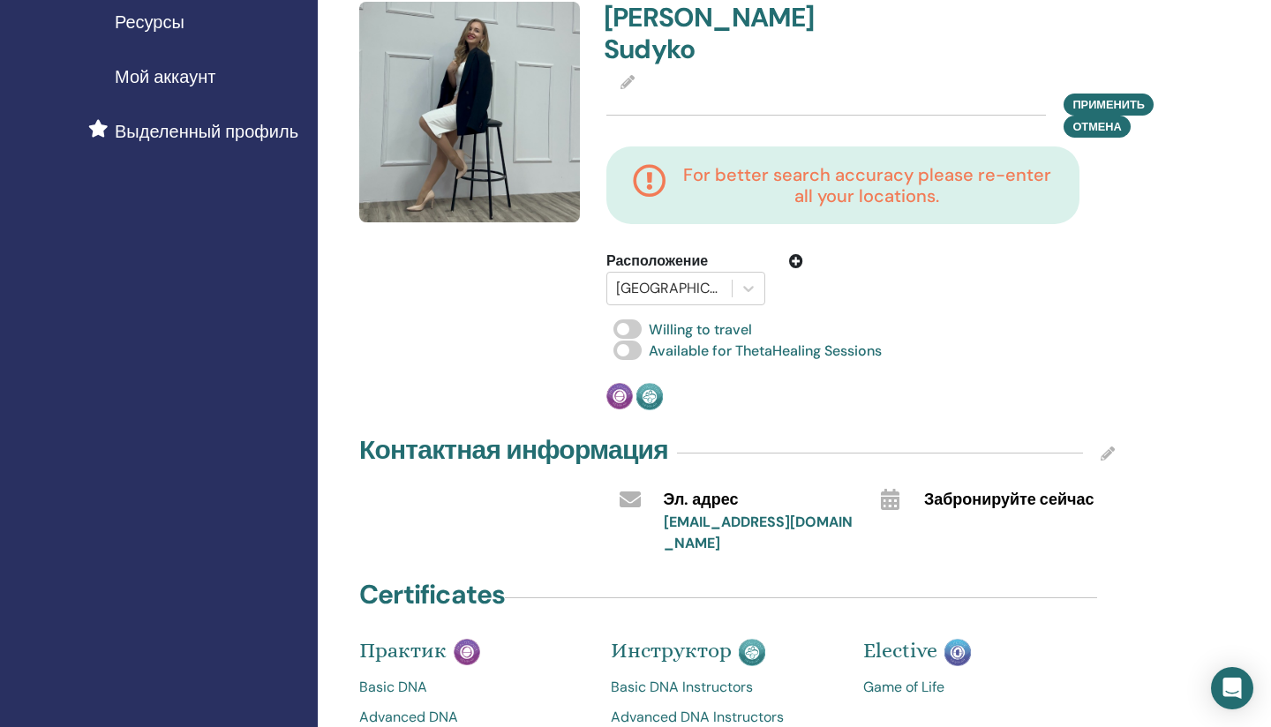
click at [795, 254] on icon at bounding box center [796, 261] width 14 height 14
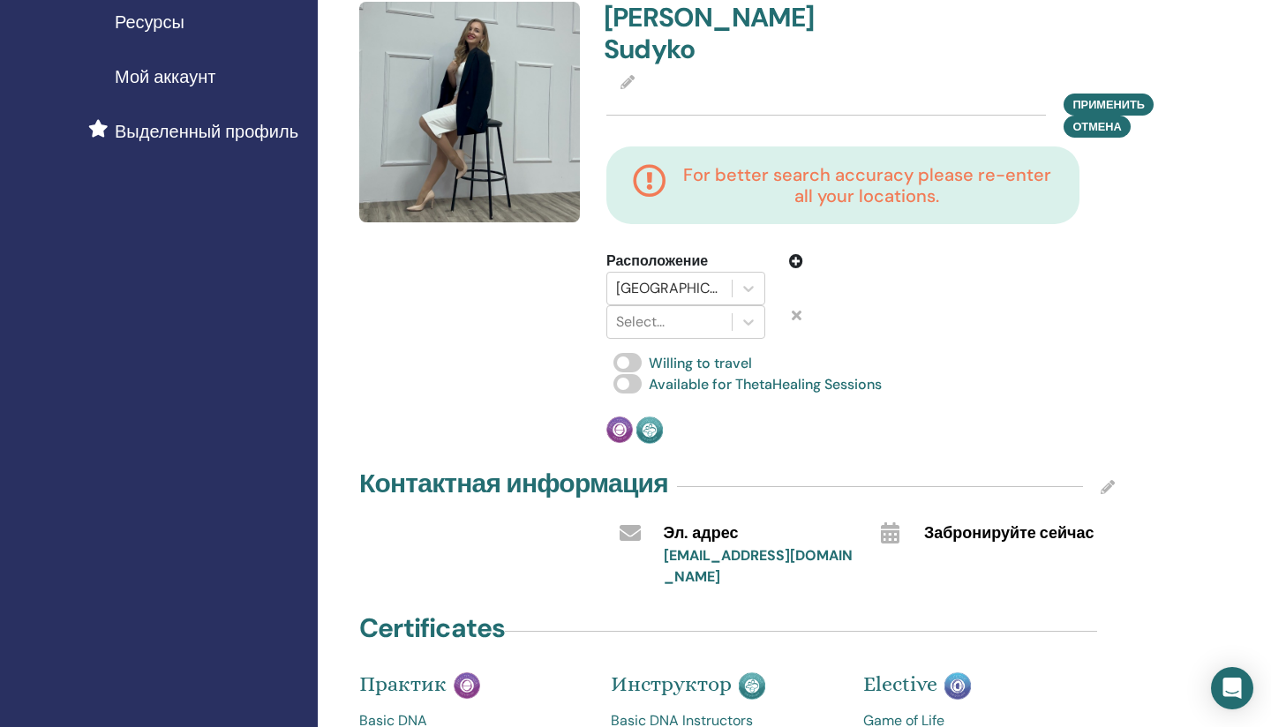
click at [794, 308] on icon at bounding box center [797, 315] width 10 height 14
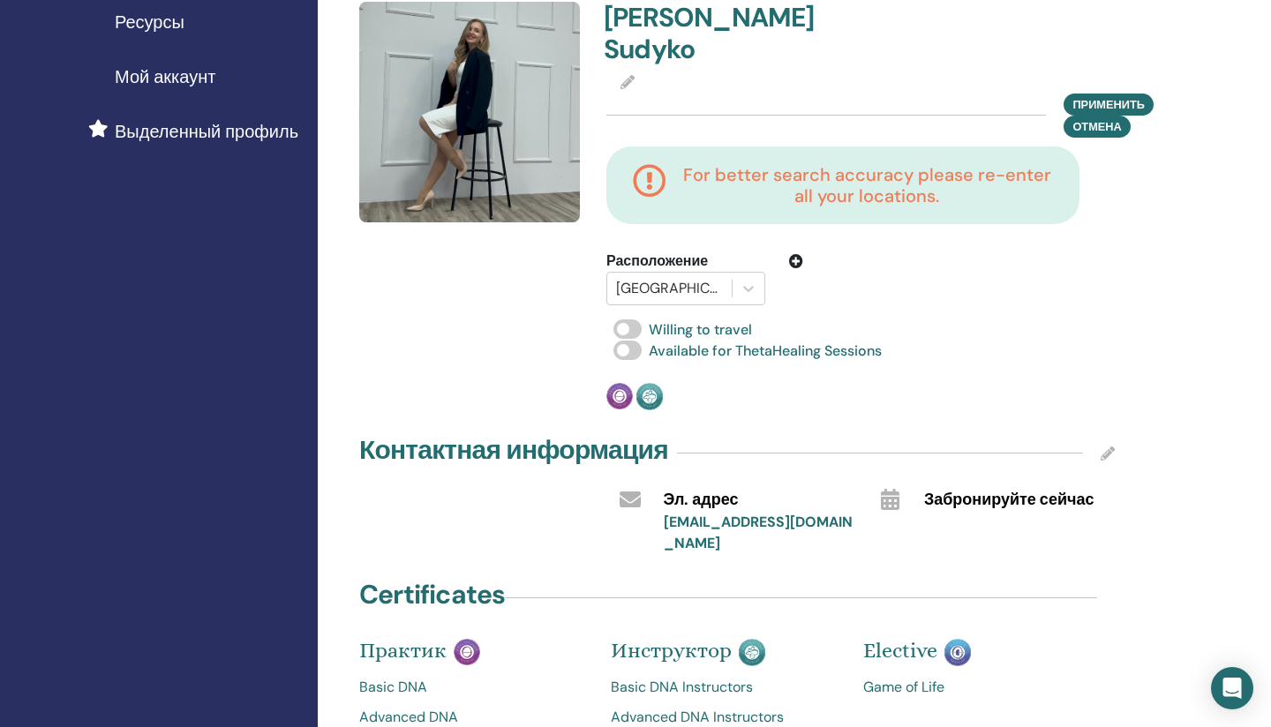
click at [1020, 376] on div "[PERSON_NAME] Применить Отмена For better search accuracy please re-enter all y…" at bounding box center [861, 206] width 530 height 409
click at [1071, 93] on button "Применить" at bounding box center [1108, 104] width 90 height 22
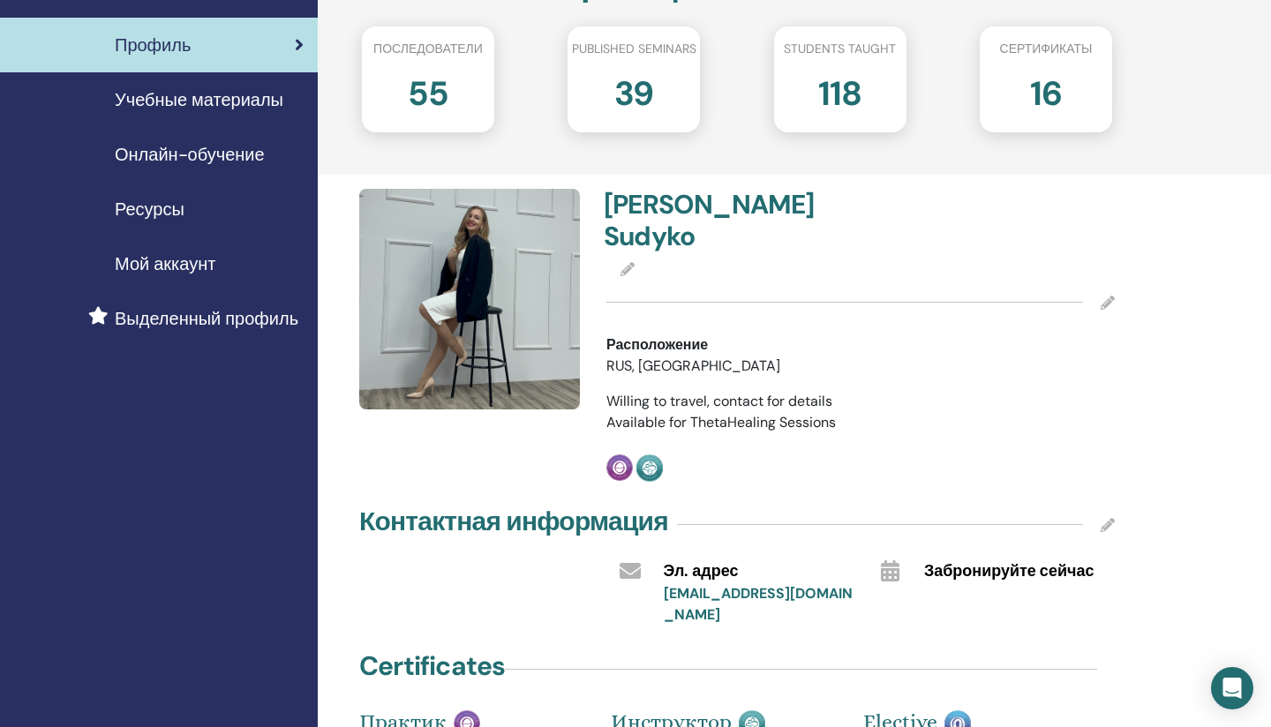
scroll to position [191, 0]
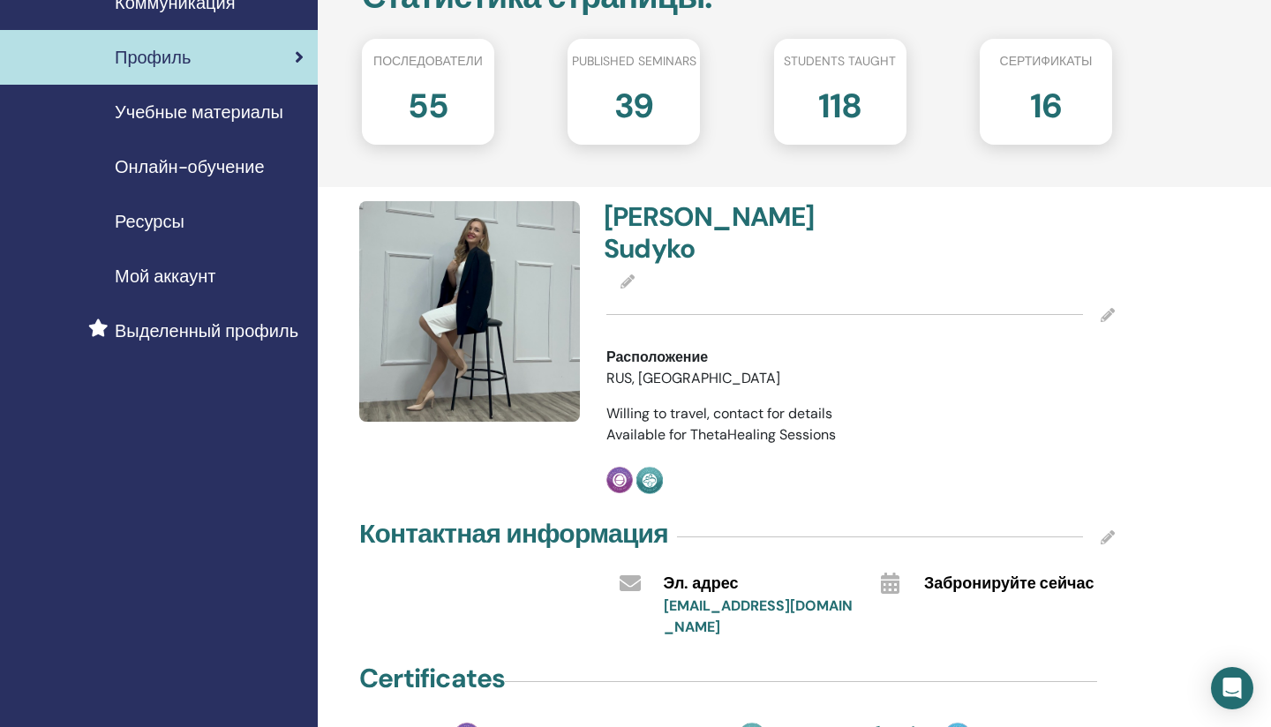
click at [627, 274] on icon at bounding box center [627, 281] width 14 height 14
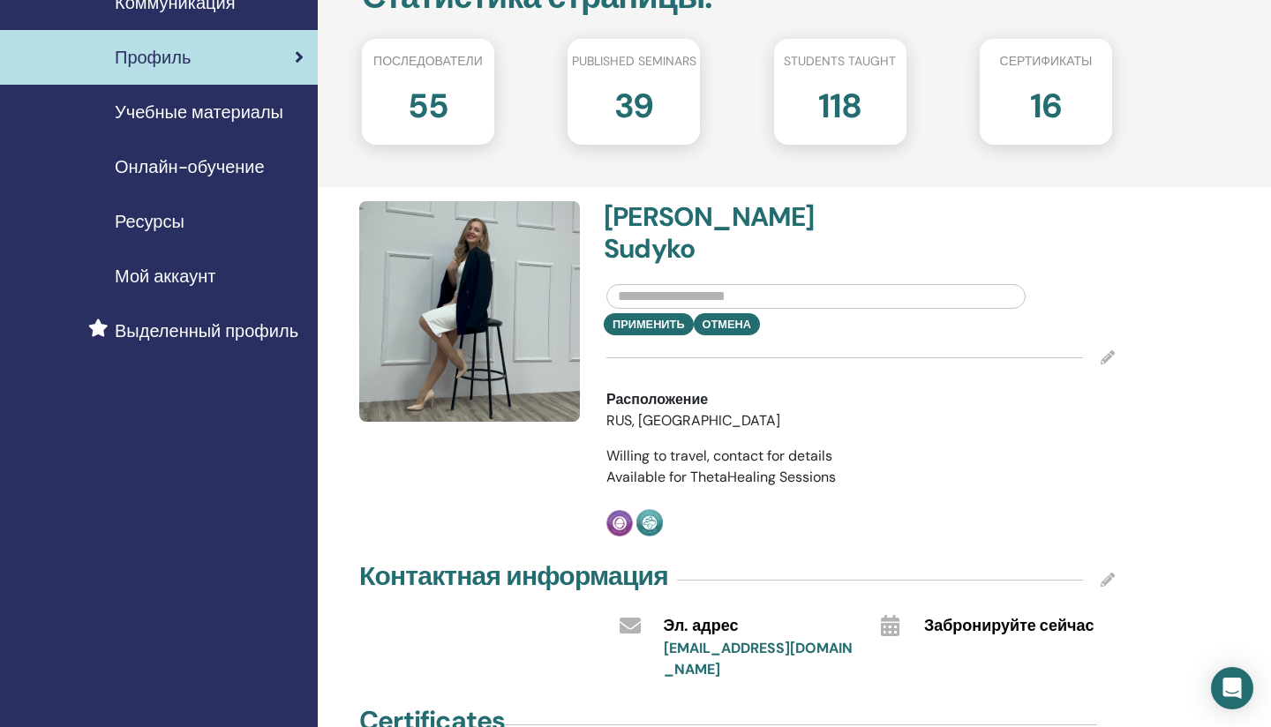
click at [723, 284] on input "text" at bounding box center [815, 296] width 419 height 25
click at [725, 223] on h4 "[PERSON_NAME]" at bounding box center [727, 233] width 246 height 64
click at [861, 347] on div at bounding box center [860, 357] width 508 height 44
click at [860, 335] on div at bounding box center [860, 357] width 508 height 44
click at [1270, 302] on div "Профиль : Приватный Публичный План моего профиля : Free Посмотреть мой общедост…" at bounding box center [794, 644] width 953 height 1557
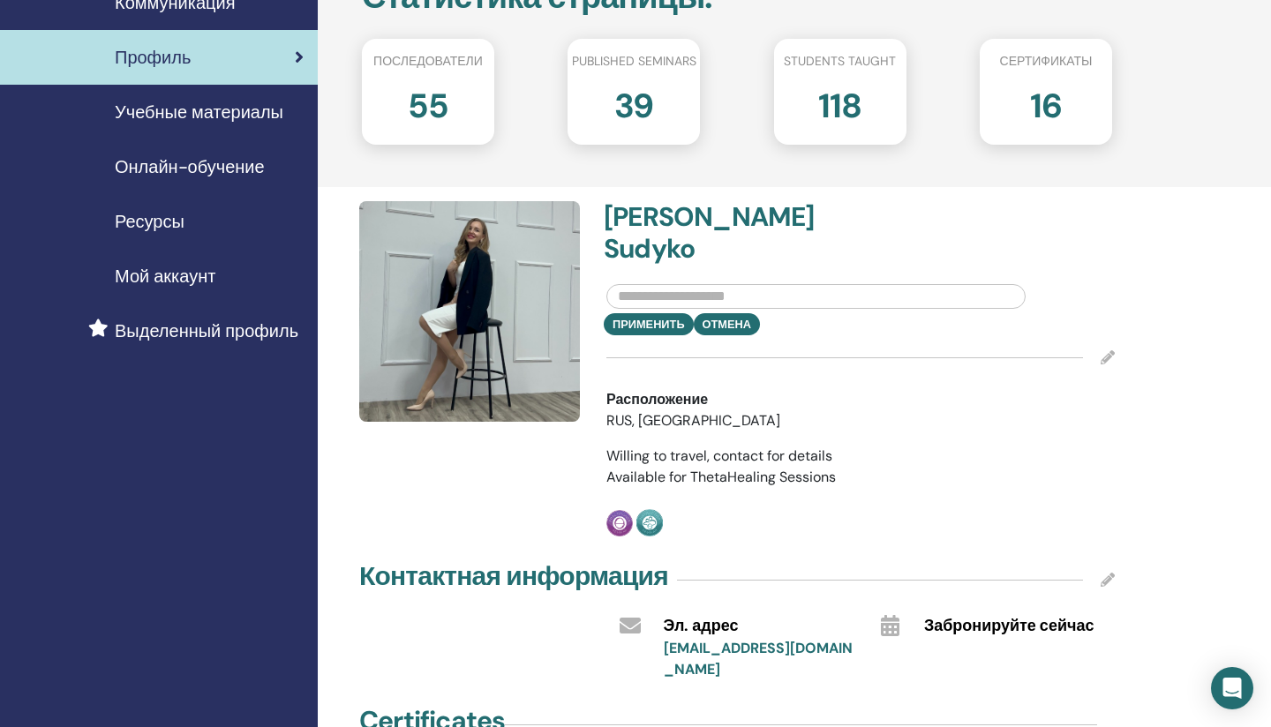
drag, startPoint x: 1241, startPoint y: 327, endPoint x: 1184, endPoint y: 406, distance: 97.3
click at [1241, 327] on div "Профиль : Приватный Публичный План моего профиля : Free Посмотреть мой общедост…" at bounding box center [794, 644] width 953 height 1557
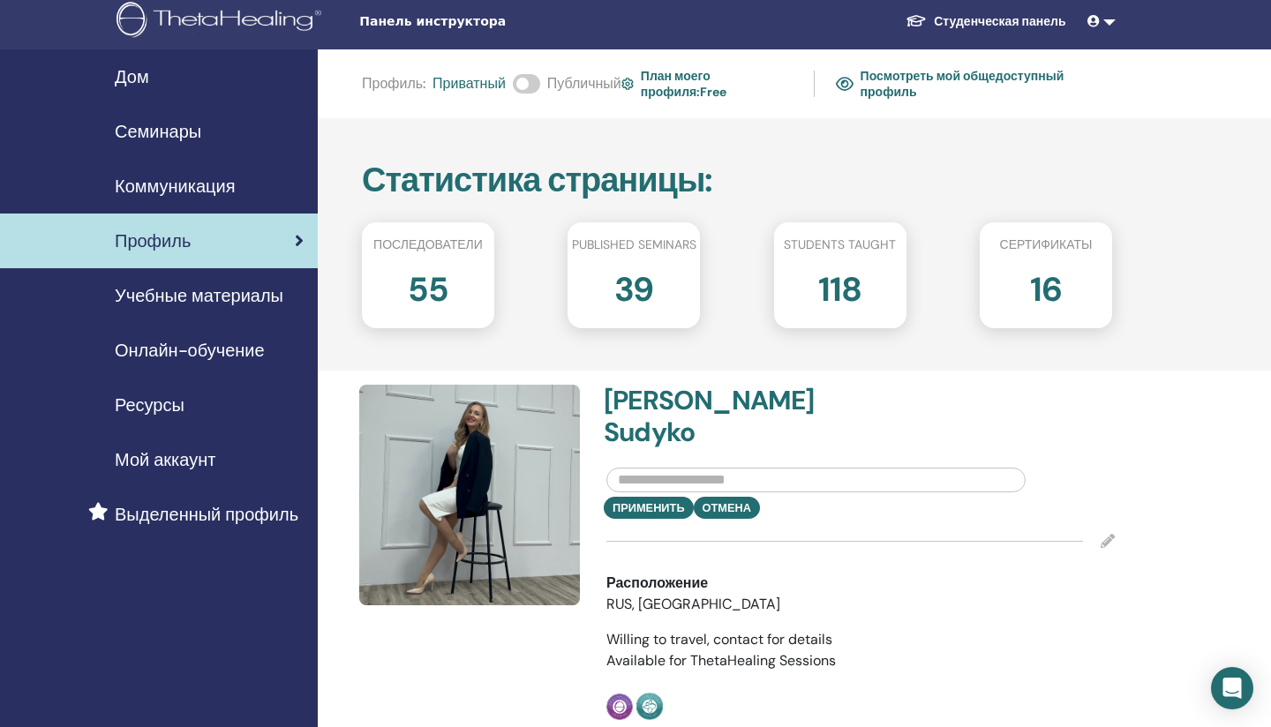
scroll to position [0, 0]
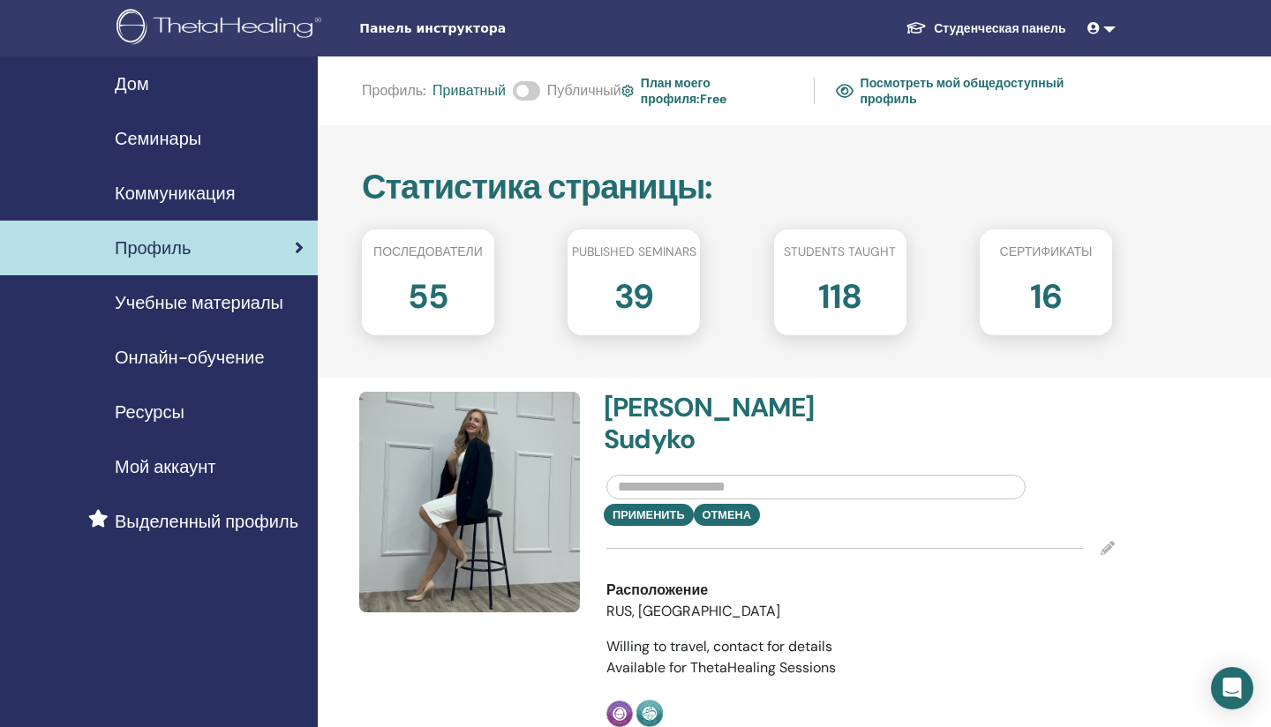
click at [891, 90] on link "Посмотреть мой общедоступный профиль" at bounding box center [974, 91] width 276 height 41
